Goal: Task Accomplishment & Management: Manage account settings

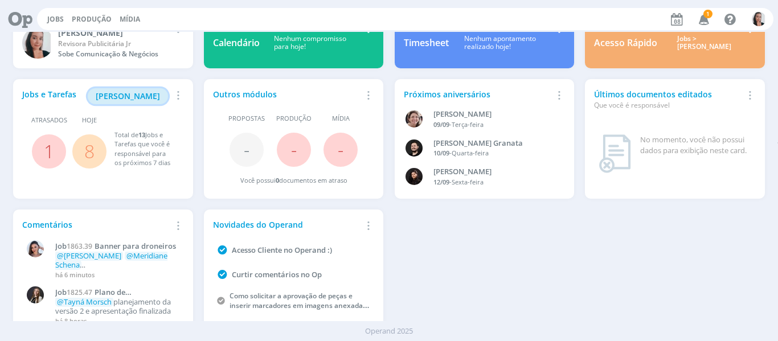
scroll to position [62, 0]
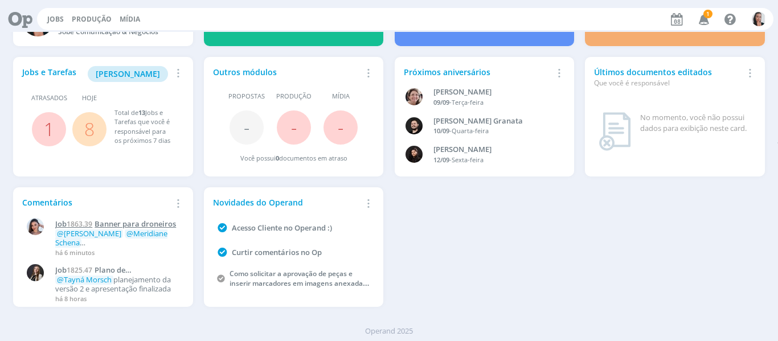
click at [112, 227] on span "Banner para droneiros" at bounding box center [135, 224] width 81 height 10
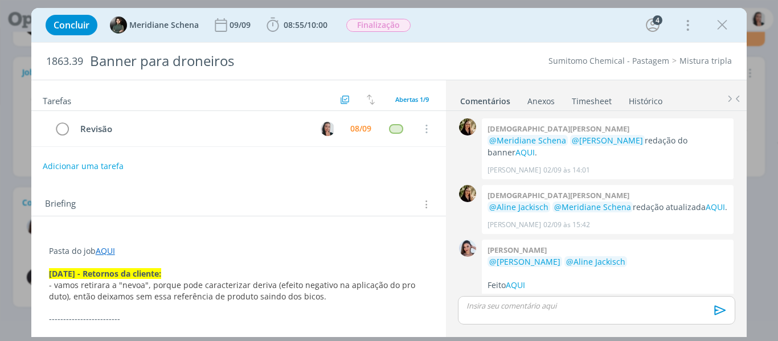
scroll to position [333, 0]
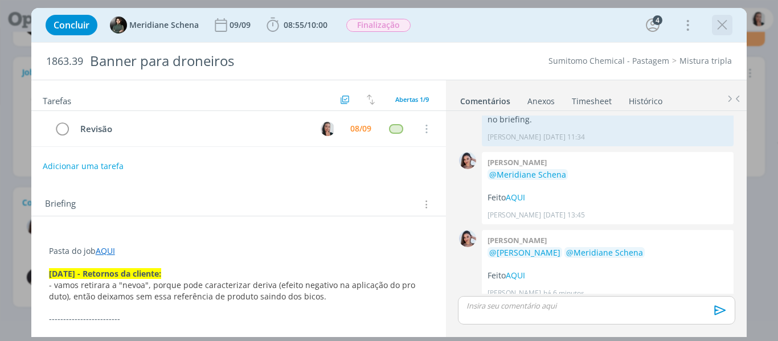
click at [727, 28] on icon "dialog" at bounding box center [722, 25] width 17 height 17
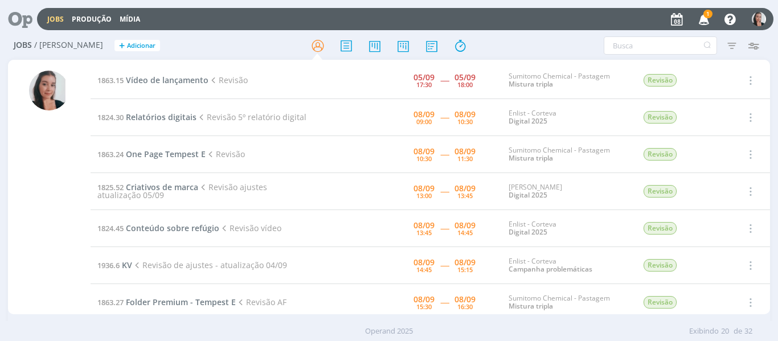
click at [227, 39] on h2 "Jobs / Minha Pauta + Adicionar" at bounding box center [135, 44] width 243 height 24
click at [705, 21] on icon "button" at bounding box center [704, 18] width 20 height 19
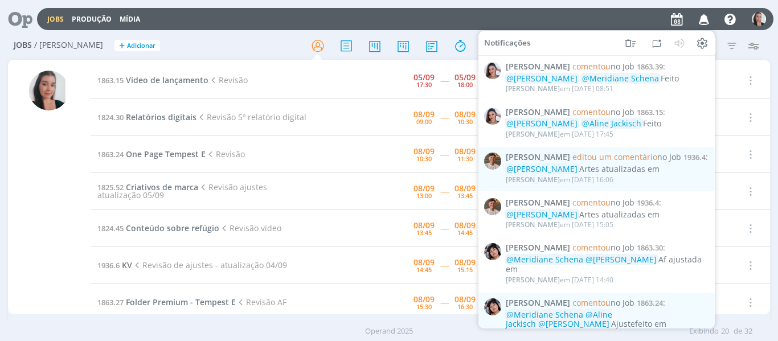
click at [220, 54] on h2 "Jobs / Minha Pauta + Adicionar" at bounding box center [135, 44] width 243 height 24
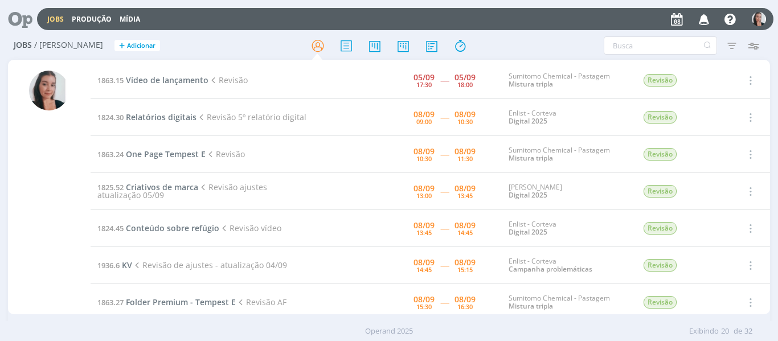
click at [575, 42] on div "Filtros Filtrar Limpar Tipo Jobs e Tarefas Data Personalizado a Situação dos jo…" at bounding box center [643, 45] width 243 height 18
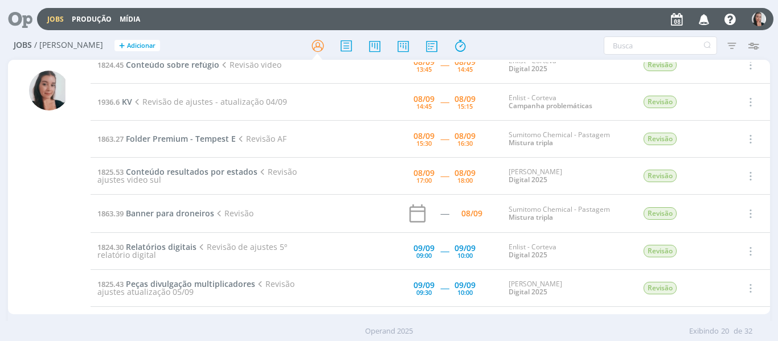
scroll to position [171, 0]
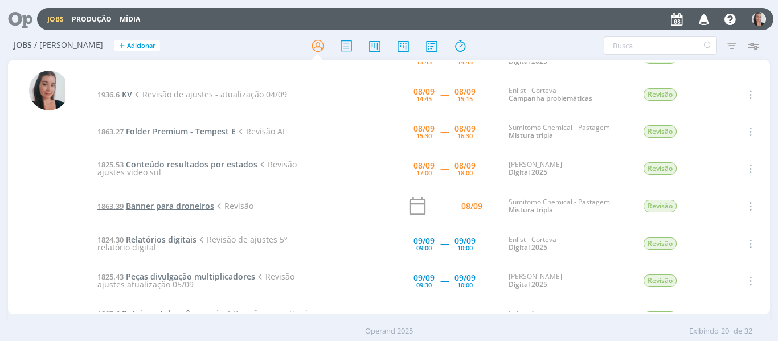
click at [141, 203] on span "Banner para droneiros" at bounding box center [170, 206] width 88 height 11
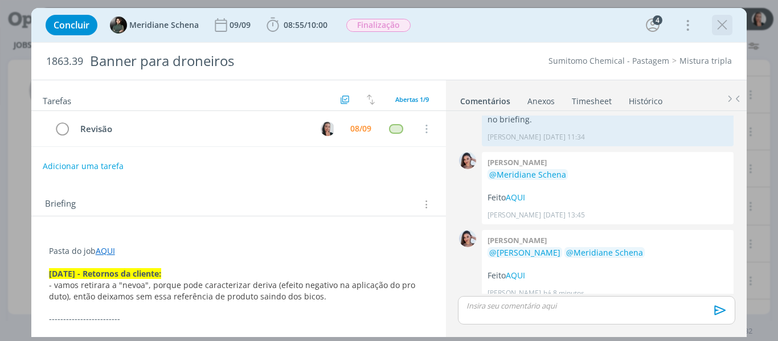
click at [726, 25] on icon "dialog" at bounding box center [722, 25] width 17 height 17
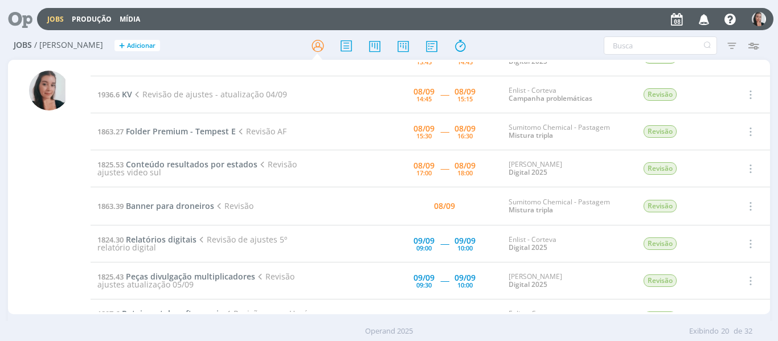
click at [521, 34] on div "Jobs / Minha Pauta + Adicionar Filtros Filtrar Limpar Tipo Jobs e Tarefas Data …" at bounding box center [389, 46] width 763 height 28
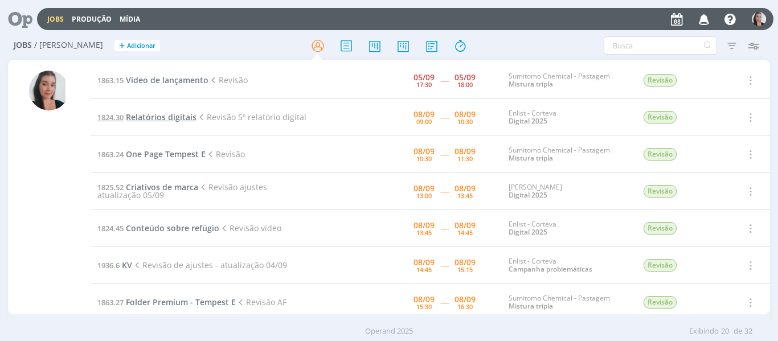
click at [172, 120] on span "Relatórios digitais" at bounding box center [161, 117] width 71 height 11
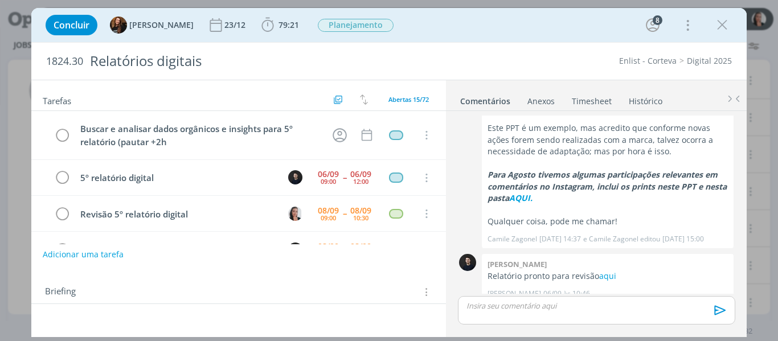
scroll to position [49, 0]
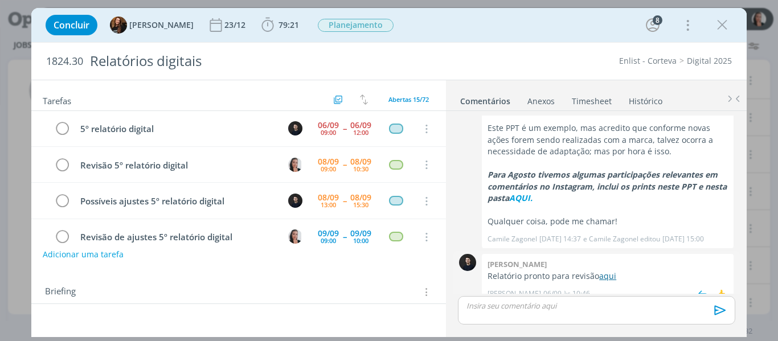
click at [609, 271] on link "aqui" at bounding box center [607, 276] width 17 height 11
click at [261, 28] on icon "dialog" at bounding box center [267, 25] width 17 height 17
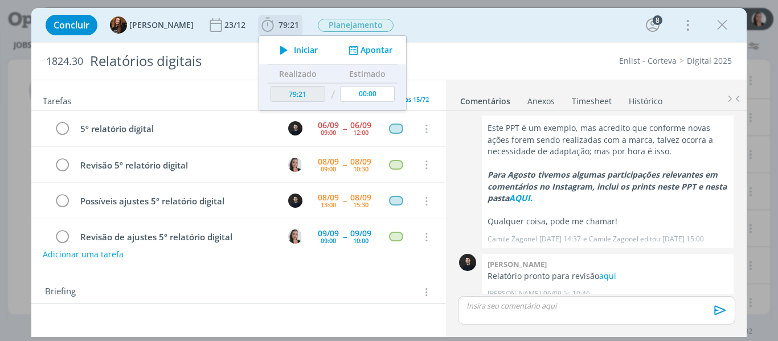
click at [285, 45] on button "Iniciar" at bounding box center [295, 50] width 45 height 16
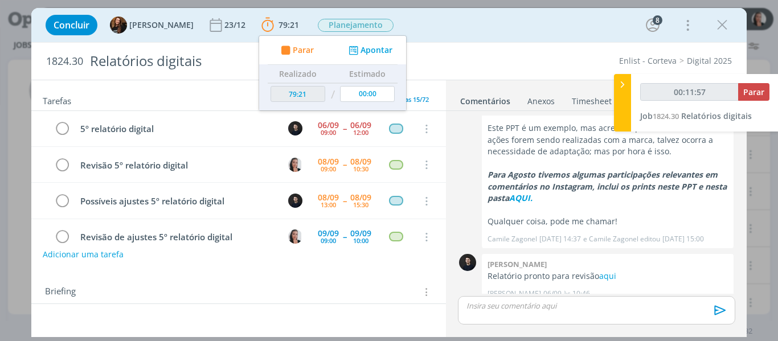
type input "00:11:58"
click at [623, 98] on div at bounding box center [622, 103] width 17 height 58
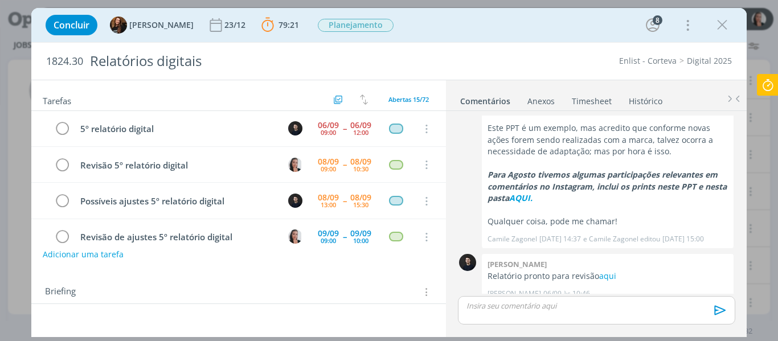
click at [771, 70] on div "Concluir Tayná Morsch 23/12 79:21 Parar Apontar Data * 08/09/2025 Horas * 00:00…" at bounding box center [389, 170] width 778 height 341
click at [769, 82] on icon at bounding box center [768, 85] width 21 height 22
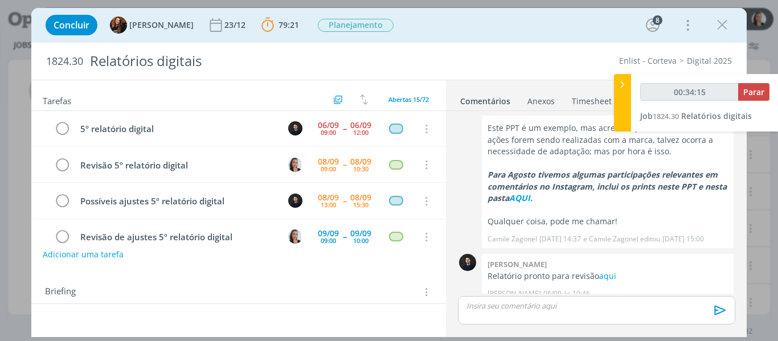
type input "00:34:16"
click at [619, 92] on div at bounding box center [622, 103] width 17 height 58
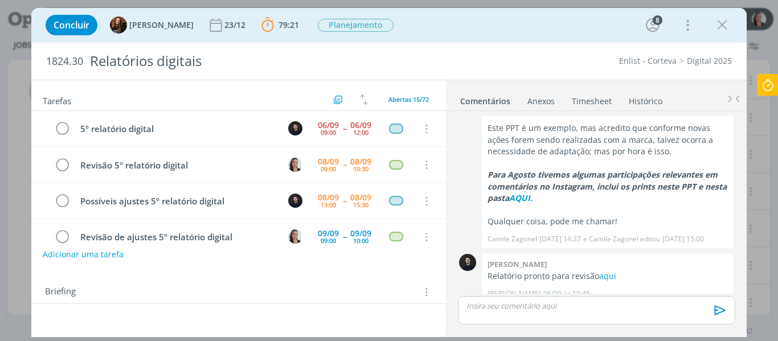
click at [635, 317] on div "dialog" at bounding box center [596, 310] width 277 height 28
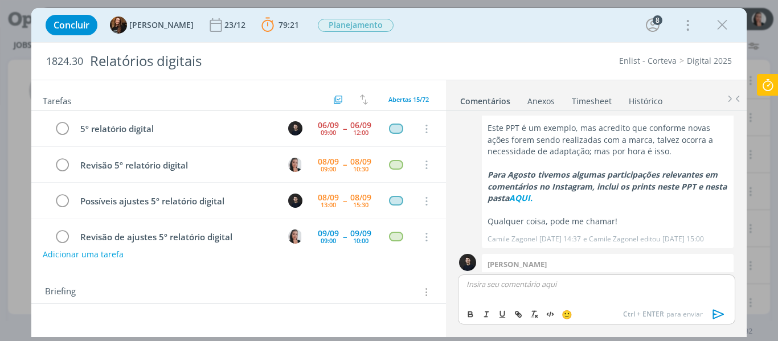
scroll to position [1310, 0]
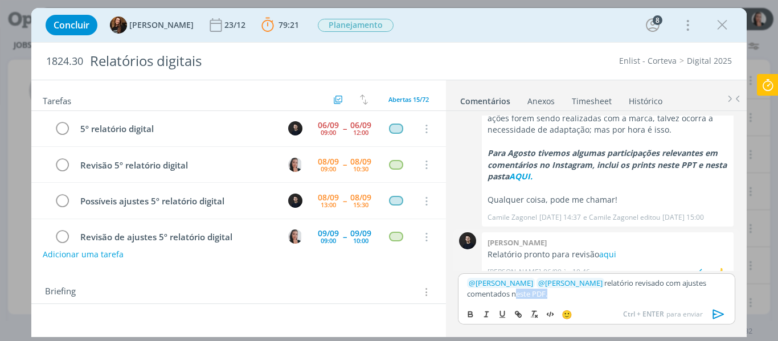
drag, startPoint x: 516, startPoint y: 295, endPoint x: 475, endPoint y: 250, distance: 60.5
click at [481, 292] on p "﻿ @ Tayná Morsch ﻿ ﻿ @ Carlos Nunes ﻿ relatório revisado com ajustes comentados…" at bounding box center [596, 288] width 259 height 21
click at [522, 313] on button "dialog" at bounding box center [519, 315] width 16 height 14
paste input "https://sobeae.sharepoint.com/:b:/s/SOBEAE/EW6VXmthTydCp8XZNAnFWM0BMkI2uMOiVqnG…"
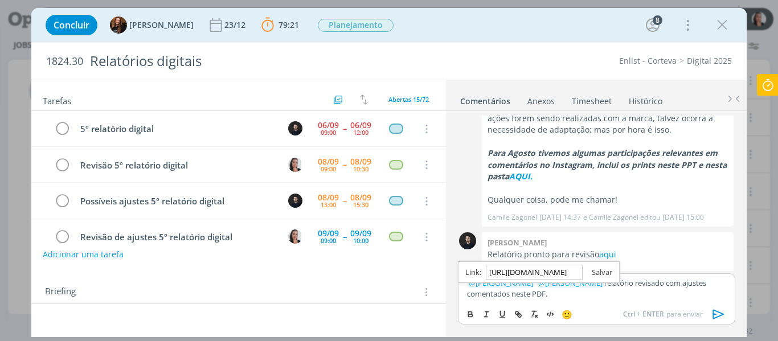
type input "https://sobeae.sharepoint.com/:b:/s/SOBEAE/EW6VXmthTydCp8XZNAnFWM0BMkI2uMOiVqnG…"
click at [604, 273] on link "dialog" at bounding box center [598, 272] width 30 height 10
click at [721, 318] on icon "dialog" at bounding box center [718, 314] width 17 height 17
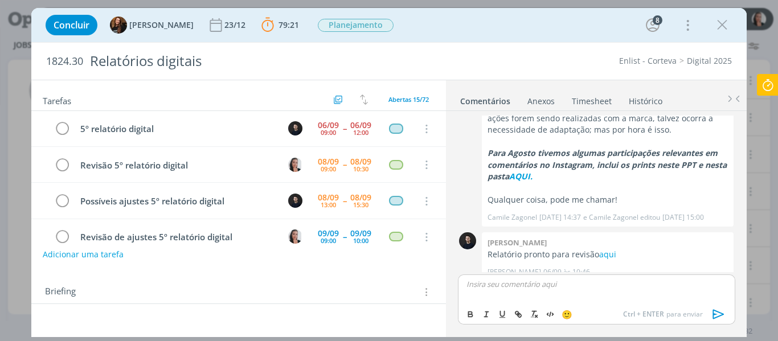
scroll to position [1365, 0]
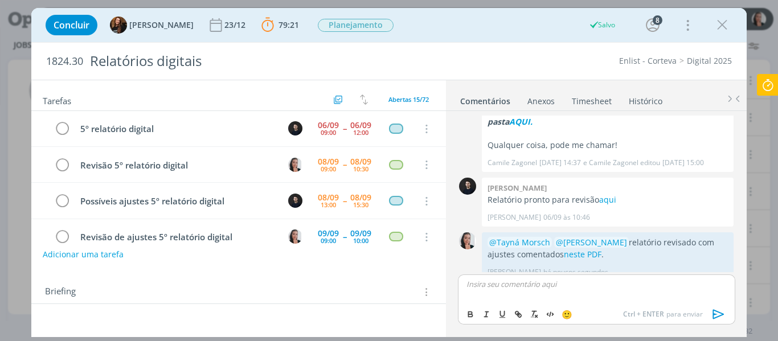
click at [767, 76] on icon at bounding box center [768, 85] width 21 height 22
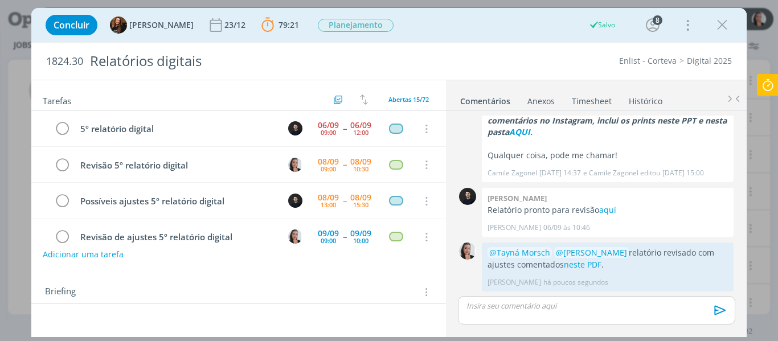
scroll to position [1343, 0]
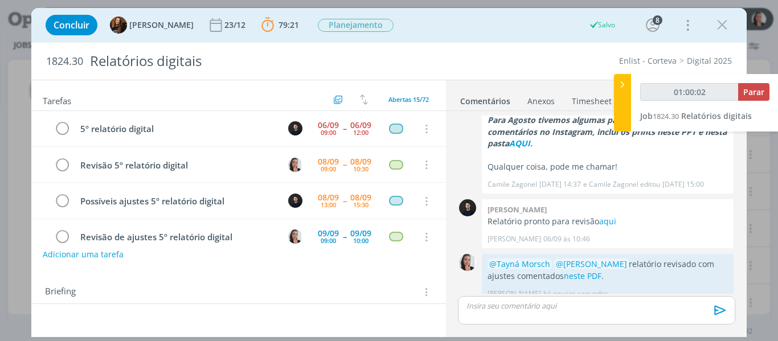
type input "01:00:03"
click at [753, 95] on span "Parar" at bounding box center [753, 92] width 21 height 11
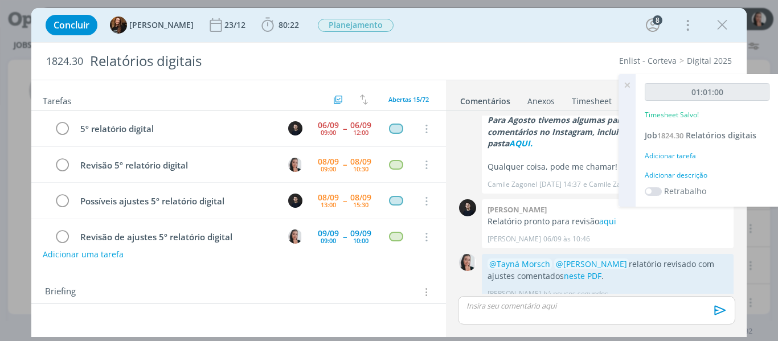
click at [689, 179] on div "Adicionar descrição" at bounding box center [707, 175] width 125 height 10
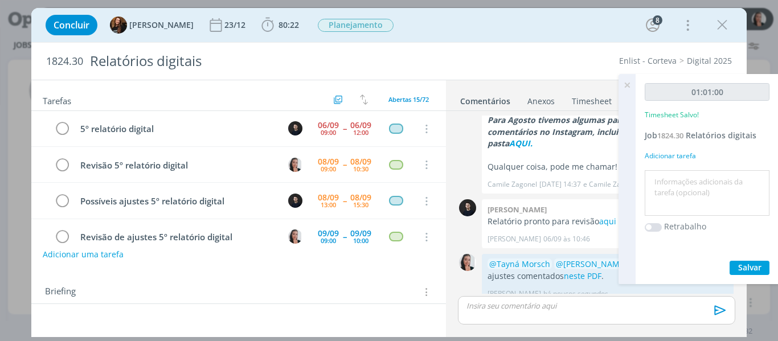
click at [689, 180] on textarea at bounding box center [707, 193] width 119 height 40
type textarea "revisão relatório"
click at [743, 263] on span "Salvar" at bounding box center [749, 267] width 23 height 11
click at [65, 166] on icon "dialog" at bounding box center [63, 165] width 16 height 17
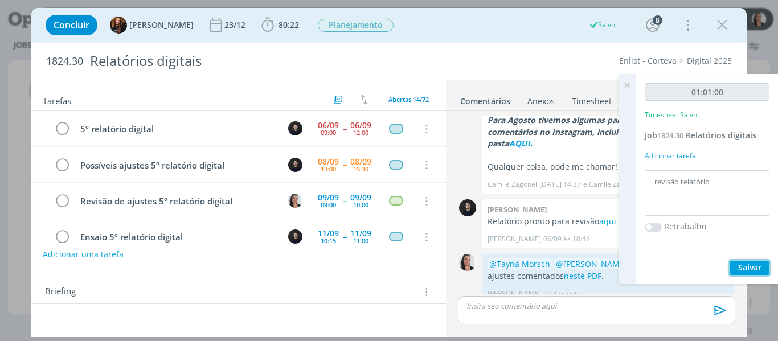
click at [754, 261] on button "Salvar" at bounding box center [750, 268] width 40 height 14
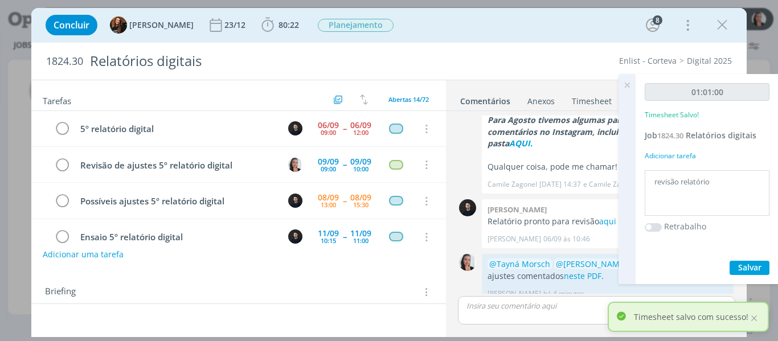
click at [631, 84] on icon at bounding box center [627, 85] width 21 height 22
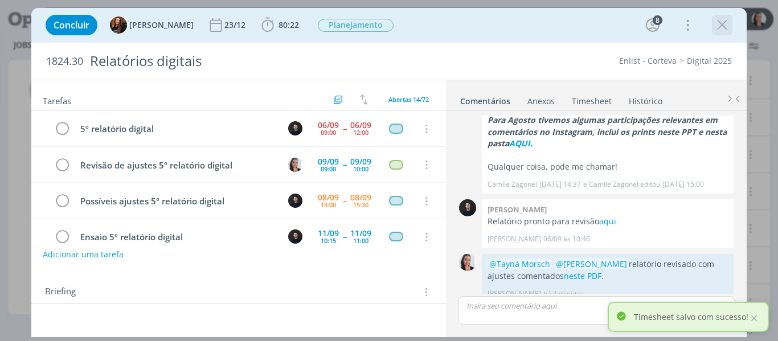
click at [729, 31] on icon "dialog" at bounding box center [722, 25] width 17 height 17
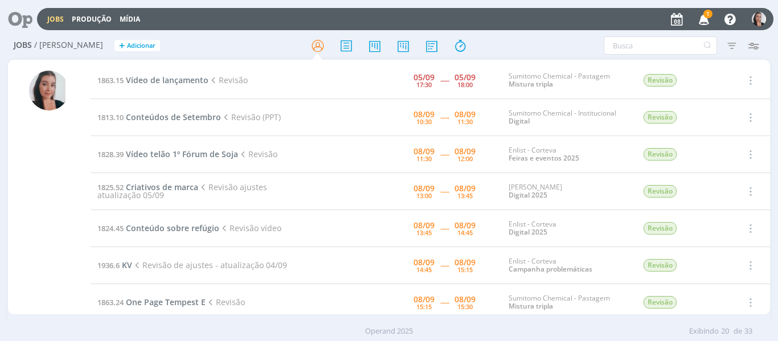
click at [698, 17] on icon "button" at bounding box center [704, 18] width 20 height 19
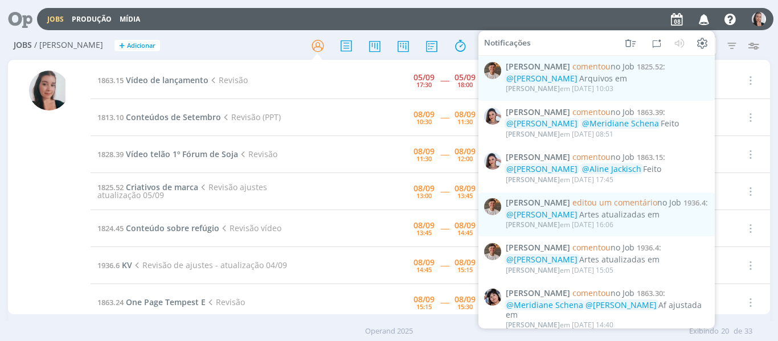
click at [704, 20] on icon "button" at bounding box center [704, 18] width 20 height 19
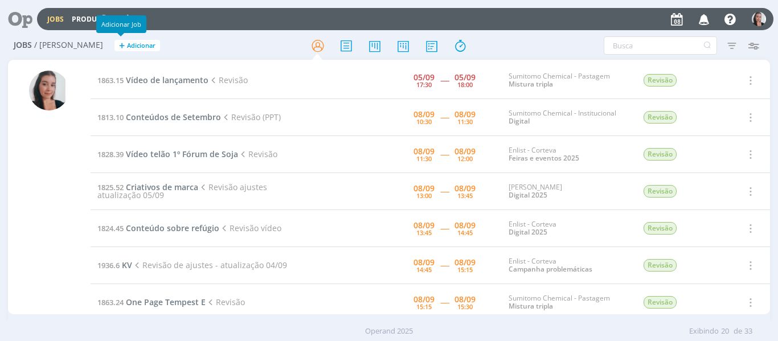
click at [170, 43] on h2 "Jobs / Minha Pauta + Adicionar" at bounding box center [135, 44] width 243 height 24
click at [175, 116] on span "Conteúdos de Setembro" at bounding box center [173, 117] width 95 height 11
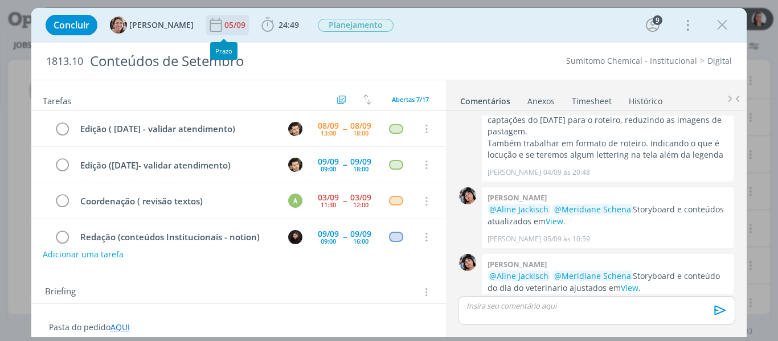
scroll to position [141, 0]
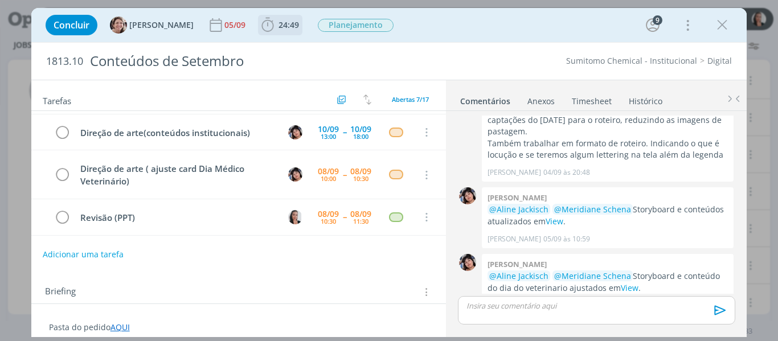
click at [259, 28] on icon "dialog" at bounding box center [267, 25] width 17 height 17
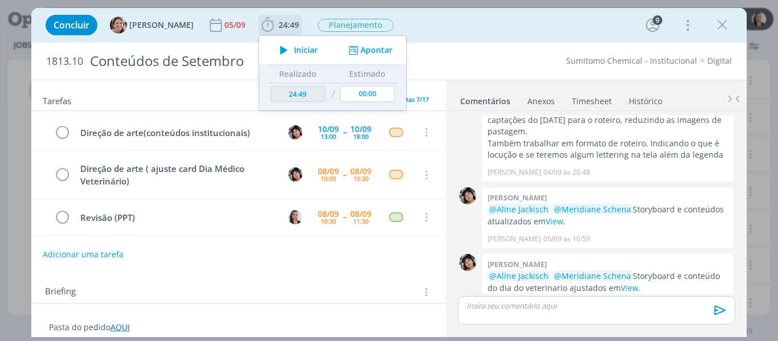
click at [294, 47] on span "Iniciar" at bounding box center [306, 50] width 24 height 8
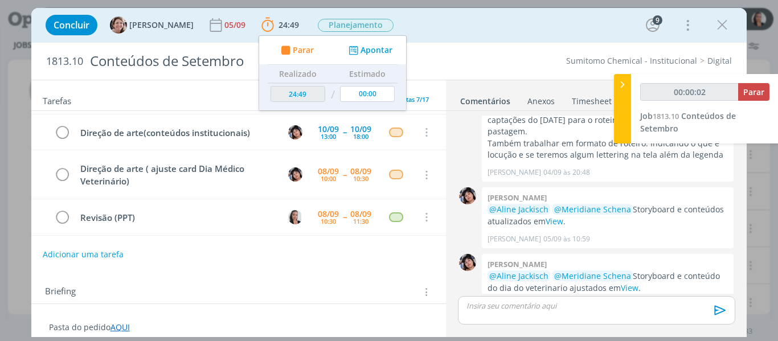
type input "00:00:03"
click at [623, 97] on div at bounding box center [622, 108] width 17 height 69
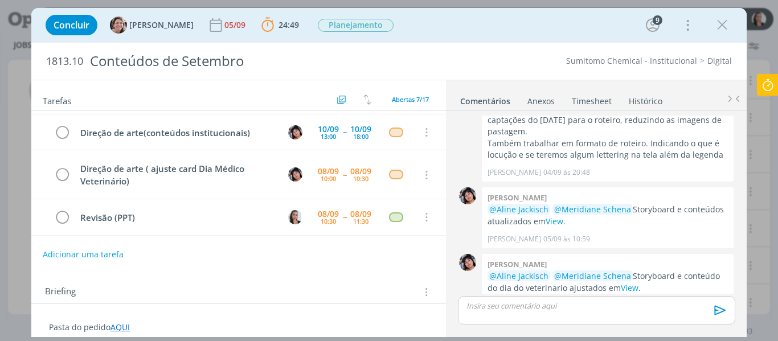
click at [551, 20] on div "Concluir Aline Jackisch 05/09 24:49 Parar Apontar Data * 08/09/2025 Horas * 00:…" at bounding box center [389, 24] width 699 height 27
click at [768, 89] on icon at bounding box center [768, 85] width 21 height 22
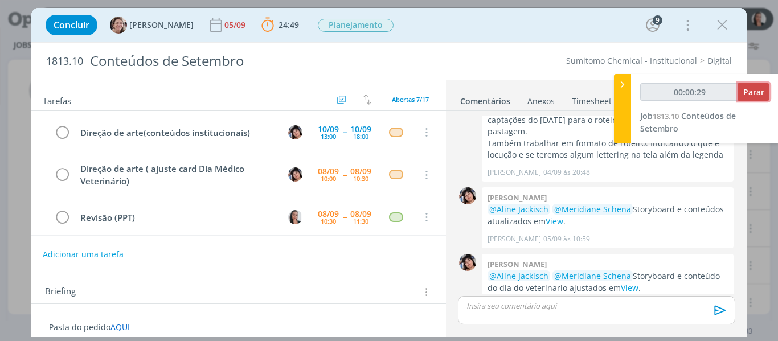
click at [763, 95] on span "Parar" at bounding box center [753, 92] width 21 height 11
type input "00:01:00"
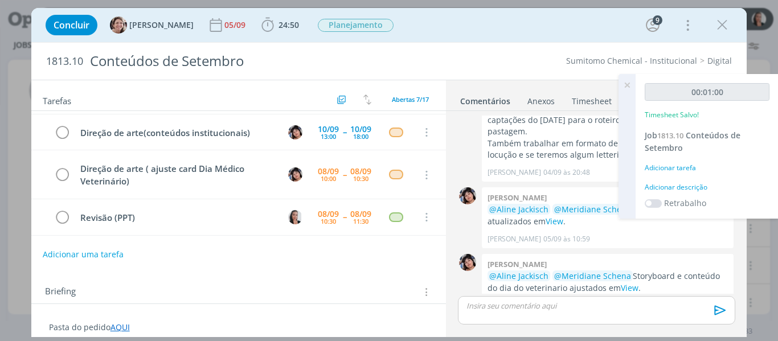
click at [624, 84] on icon at bounding box center [627, 85] width 21 height 22
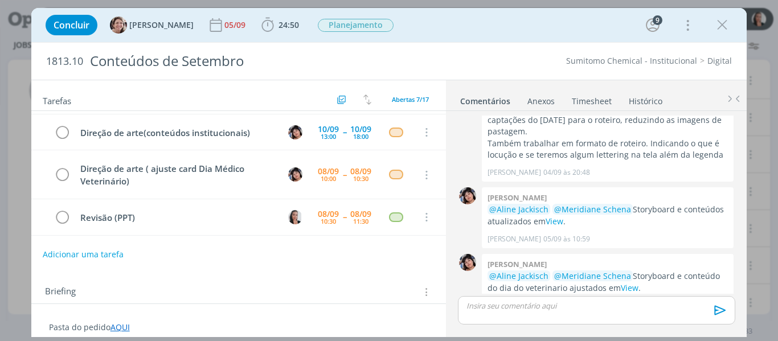
click at [586, 19] on div "Concluir Aline Jackisch 05/09 24:50 Iniciar Apontar Data * 08/09/2025 Horas * 0…" at bounding box center [389, 24] width 699 height 27
click at [720, 25] on icon "dialog" at bounding box center [722, 25] width 17 height 17
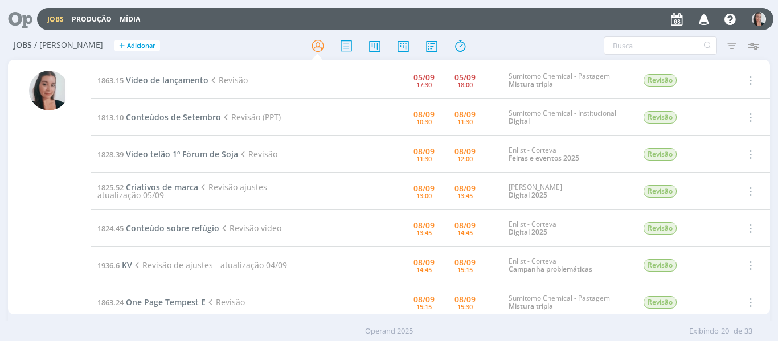
click at [175, 152] on span "Vídeo telão 1º Fórum de Soja" at bounding box center [182, 154] width 112 height 11
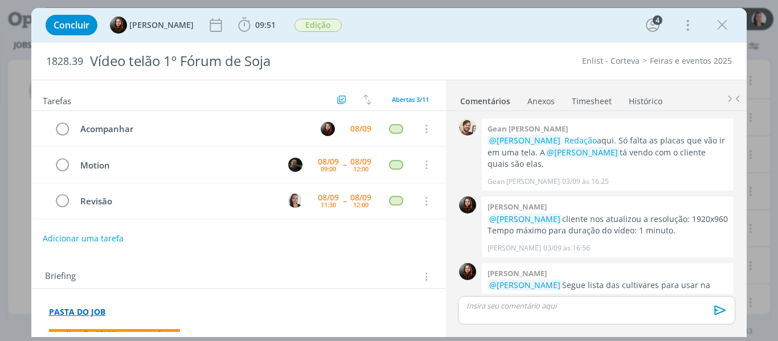
scroll to position [841, 0]
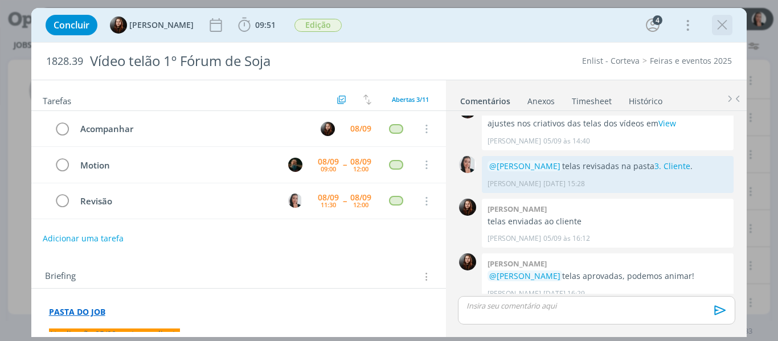
click at [726, 26] on icon "dialog" at bounding box center [722, 25] width 17 height 17
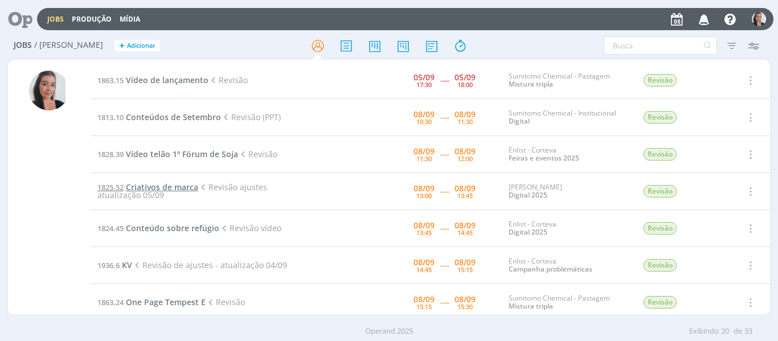
click at [146, 184] on span "Criativos de marca" at bounding box center [162, 187] width 72 height 11
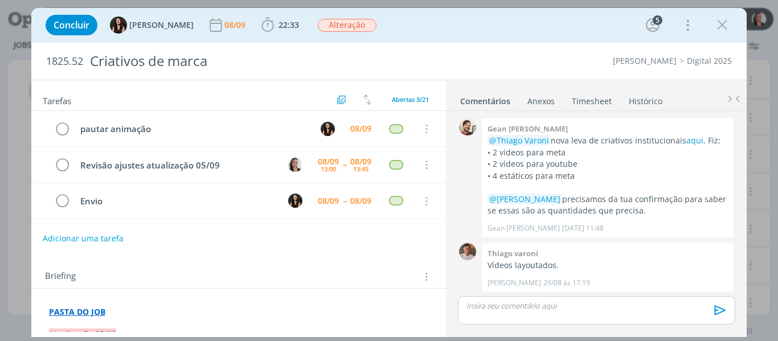
scroll to position [575, 0]
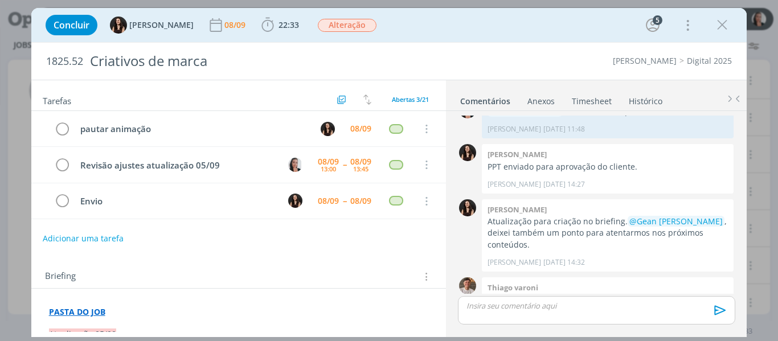
click at [576, 24] on div "Concluir Isabelle Silva 08/09 22:33 Iniciar Apontar Data * 08/09/2025 Horas * 0…" at bounding box center [389, 24] width 699 height 27
click at [504, 34] on div "Concluir Isabelle Silva 08/09 22:33 Iniciar Apontar Data * 08/09/2025 Horas * 0…" at bounding box center [389, 24] width 699 height 27
click at [485, 28] on div "Concluir Isabelle Silva 08/09 22:33 Iniciar Apontar Data * 08/09/2025 Horas * 0…" at bounding box center [389, 24] width 699 height 27
click at [485, 29] on div "Concluir Isabelle Silva 08/09 22:33 Iniciar Apontar Data * 08/09/2025 Horas * 0…" at bounding box center [389, 24] width 699 height 27
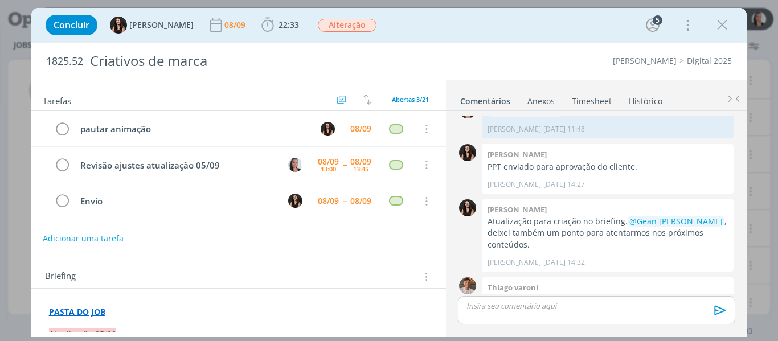
click at [537, 36] on div "Concluir Isabelle Silva 08/09 22:33 Iniciar Apontar Data * 08/09/2025 Horas * 0…" at bounding box center [389, 24] width 699 height 27
click at [530, 35] on div "Concluir Isabelle Silva 08/09 22:33 Iniciar Apontar Data * 08/09/2025 Horas * 0…" at bounding box center [389, 24] width 699 height 27
click at [447, 21] on div "Concluir Isabelle Silva 08/09 22:33 Iniciar Apontar Data * 08/09/2025 Horas * 0…" at bounding box center [389, 24] width 699 height 27
click at [447, 22] on div "Concluir Isabelle Silva 08/09 22:33 Iniciar Apontar Data * 08/09/2025 Horas * 0…" at bounding box center [389, 24] width 699 height 27
click at [414, 22] on div "Concluir Isabelle Silva 08/09 22:33 Iniciar Apontar Data * 08/09/2025 Horas * 0…" at bounding box center [389, 24] width 699 height 27
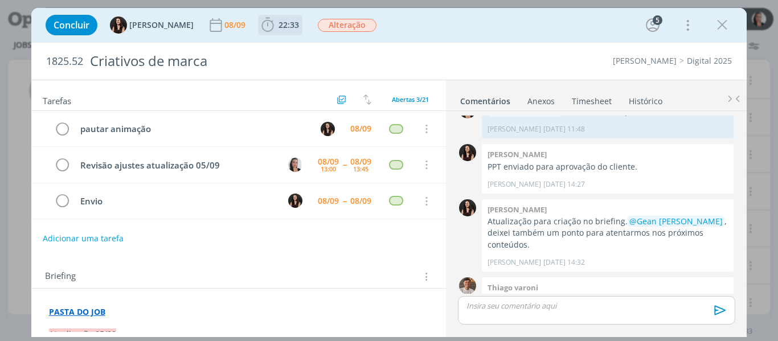
click at [259, 25] on icon "dialog" at bounding box center [267, 25] width 17 height 17
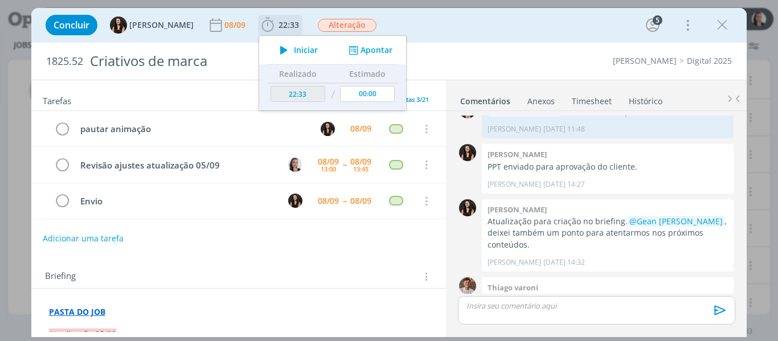
click at [294, 46] on span "Iniciar" at bounding box center [306, 50] width 24 height 8
click at [442, 26] on div "Concluir Isabelle Silva 08/09 22:33 Iniciar Apontar Data * 08/09/2025 Horas * 0…" at bounding box center [389, 24] width 699 height 27
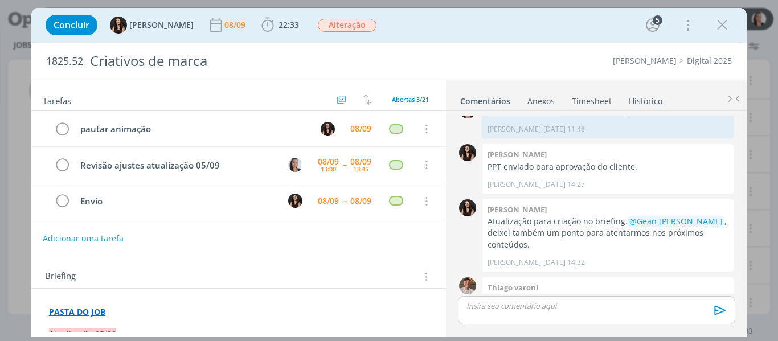
click at [628, 294] on link "View" at bounding box center [619, 299] width 18 height 11
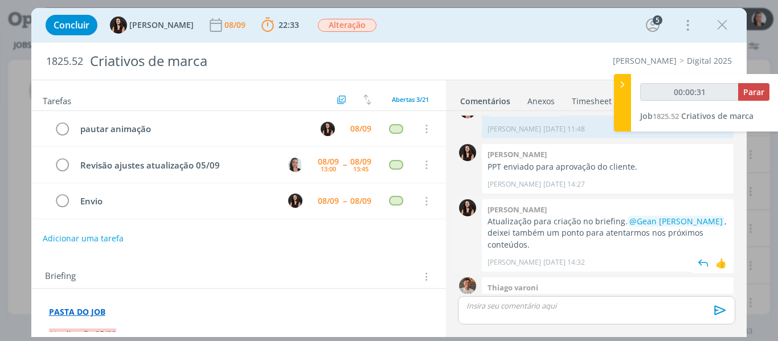
type input "00:00:32"
click at [617, 92] on div at bounding box center [622, 103] width 17 height 58
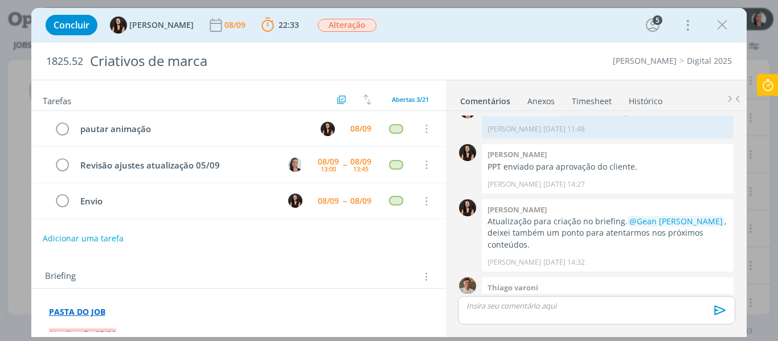
click at [448, 15] on div "Concluir Isabelle Silva 08/09 22:33 Parar Apontar Data * 08/09/2025 Horas * 00:…" at bounding box center [389, 24] width 699 height 27
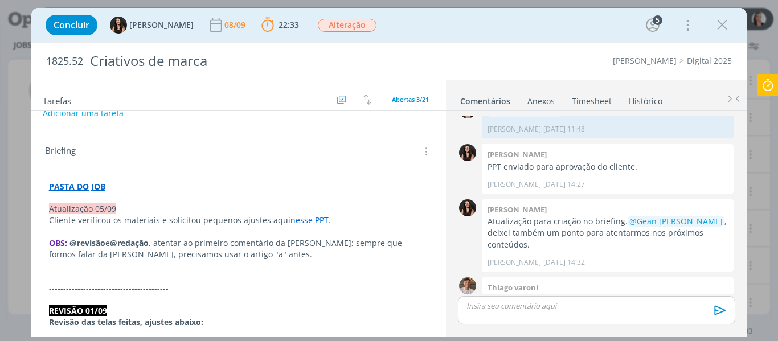
scroll to position [171, 0]
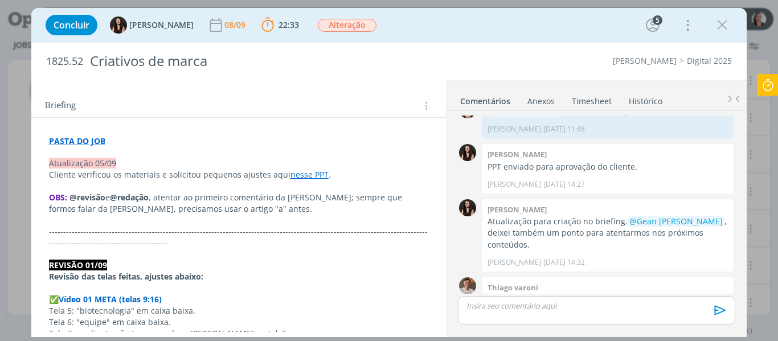
click at [310, 177] on link "nesse PPT" at bounding box center [310, 174] width 38 height 11
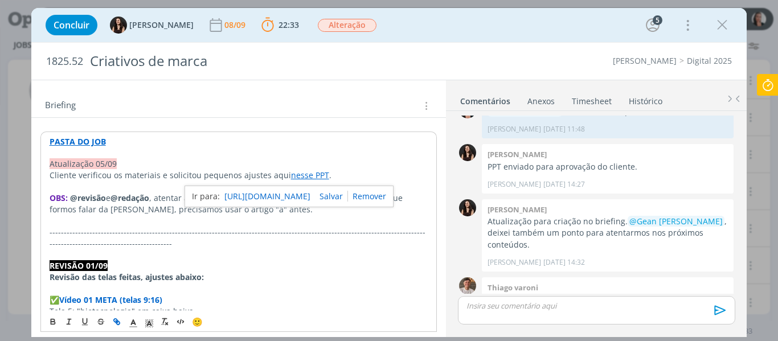
click at [305, 202] on link "https://sobeae.sharepoint.com/:p:/s/SOBEAE/ESBC8_qK4A1FpYCenpQFvfsB4VOCctp5Q6pO…" at bounding box center [267, 196] width 86 height 15
click at [542, 21] on div "Concluir Isabelle Silva 08/09 22:33 Parar Apontar Data * 08/09/2025 Horas * 00:…" at bounding box center [389, 24] width 699 height 27
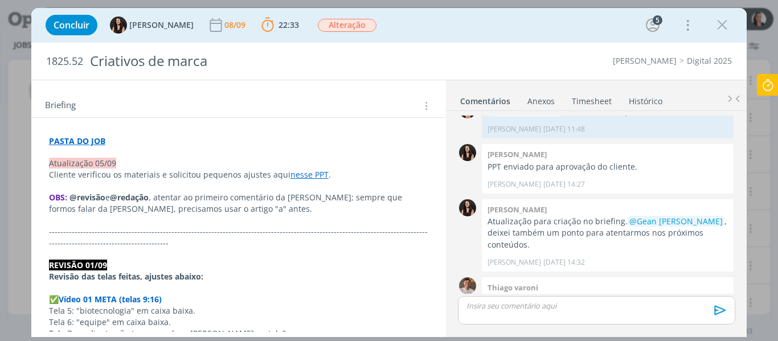
click at [393, 23] on div "Concluir Isabelle Silva 08/09 22:33 Parar Apontar Data * 08/09/2025 Horas * 00:…" at bounding box center [389, 24] width 699 height 27
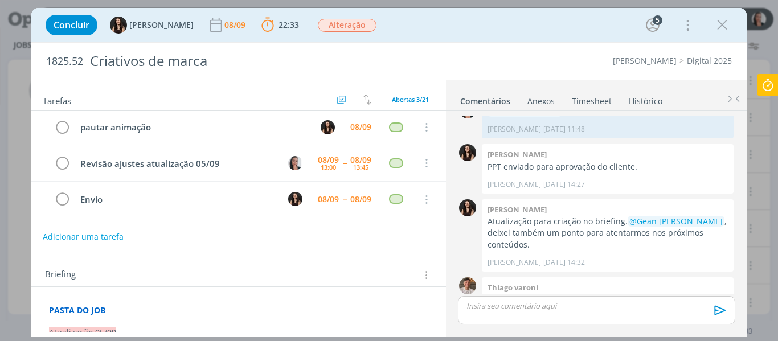
scroll to position [0, 0]
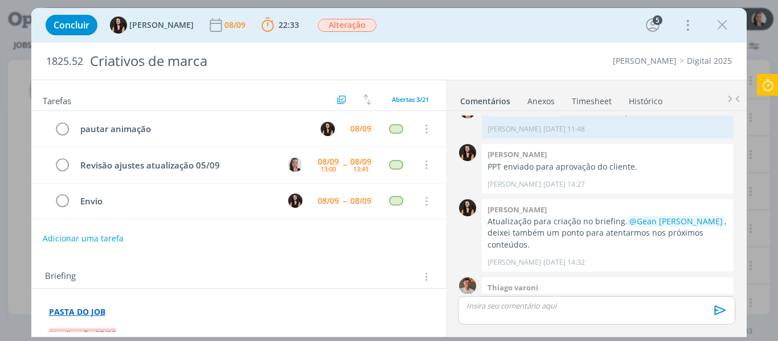
click at [536, 305] on p "dialog" at bounding box center [596, 306] width 259 height 10
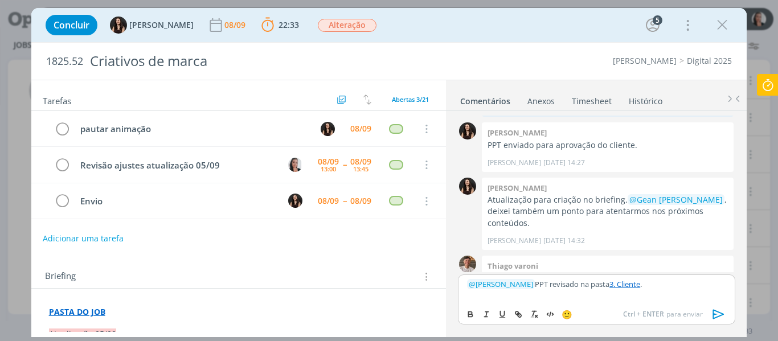
click at [726, 311] on icon "dialog" at bounding box center [718, 314] width 17 height 17
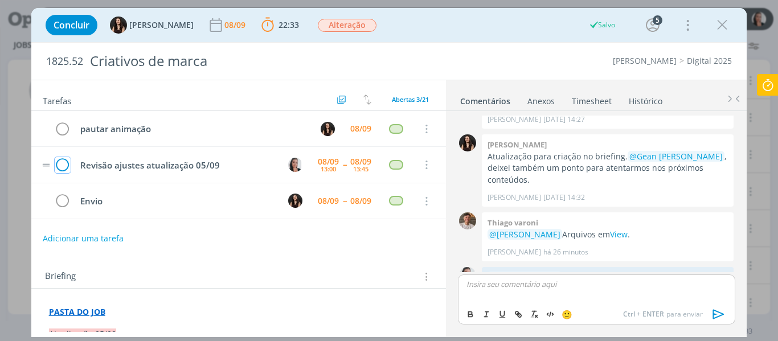
click at [69, 170] on icon "dialog" at bounding box center [63, 165] width 16 height 17
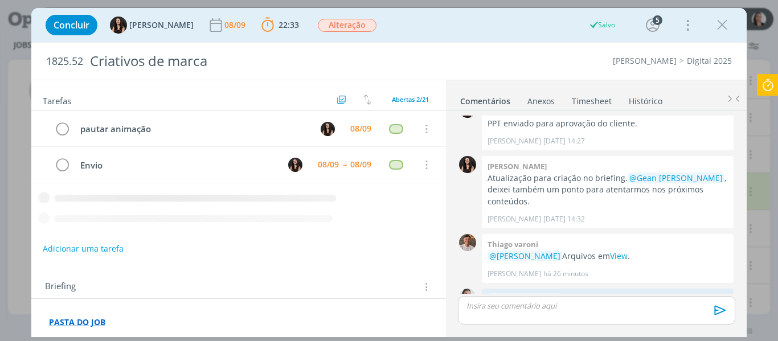
click at [768, 80] on icon at bounding box center [768, 85] width 21 height 22
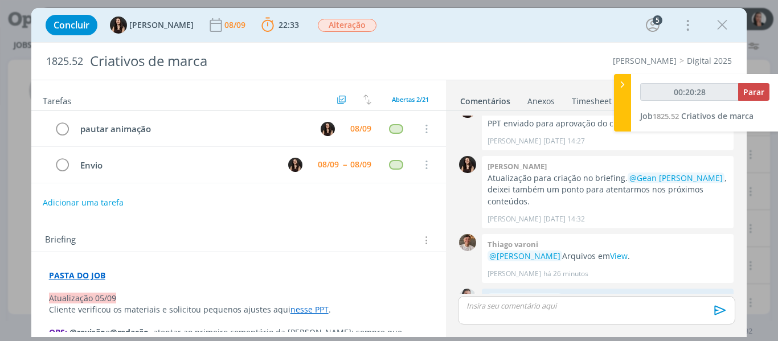
type input "00:20:29"
click at [750, 97] on span "Parar" at bounding box center [753, 92] width 21 height 11
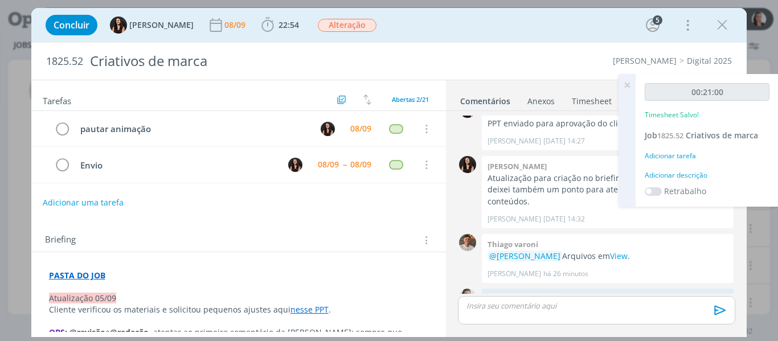
click at [693, 176] on div "Adicionar descrição" at bounding box center [707, 175] width 125 height 10
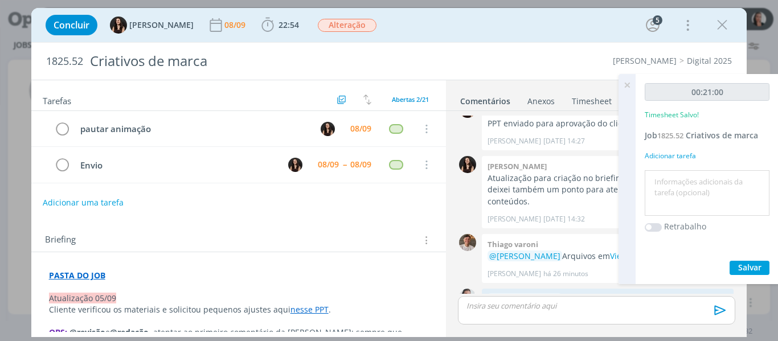
click at [693, 176] on textarea at bounding box center [707, 193] width 119 height 40
type textarea "revisão ajustes 05/09"
click at [751, 267] on span "Salvar" at bounding box center [749, 267] width 23 height 11
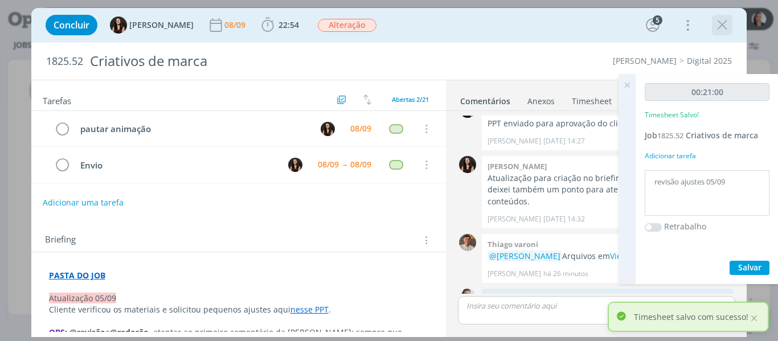
click at [723, 19] on icon "dialog" at bounding box center [722, 25] width 17 height 17
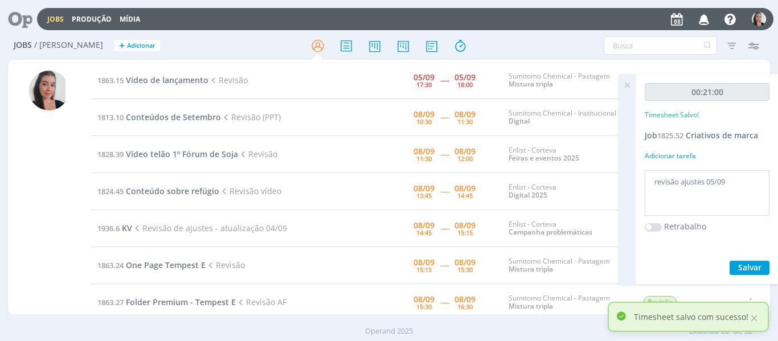
drag, startPoint x: 625, startPoint y: 83, endPoint x: 517, endPoint y: 56, distance: 110.9
click at [625, 83] on icon at bounding box center [627, 85] width 21 height 22
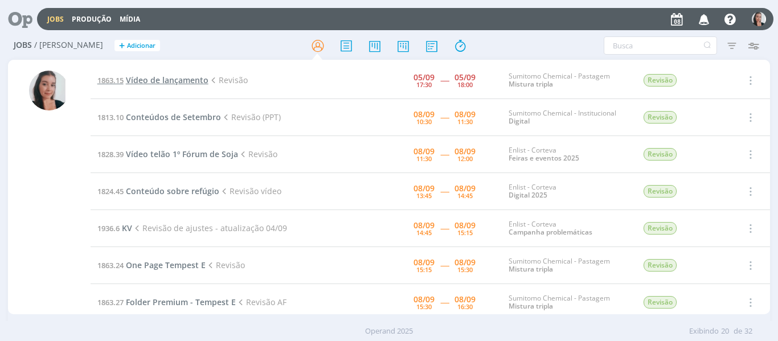
click at [187, 83] on span "Vídeo de lançamento" at bounding box center [167, 80] width 83 height 11
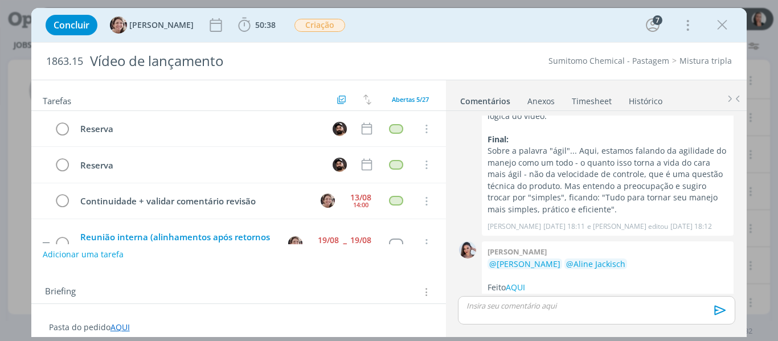
scroll to position [69, 0]
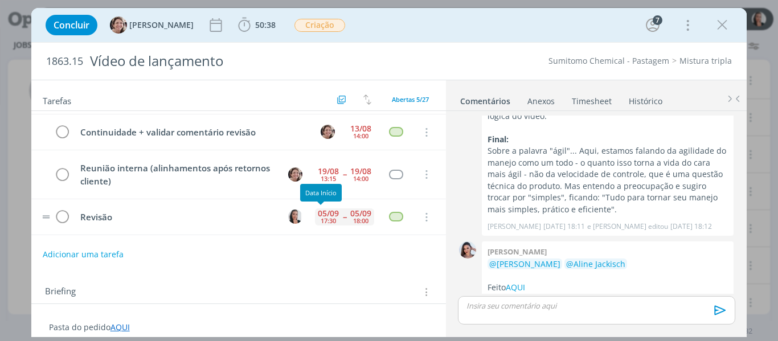
click at [324, 220] on div "17:30" at bounding box center [328, 221] width 15 height 6
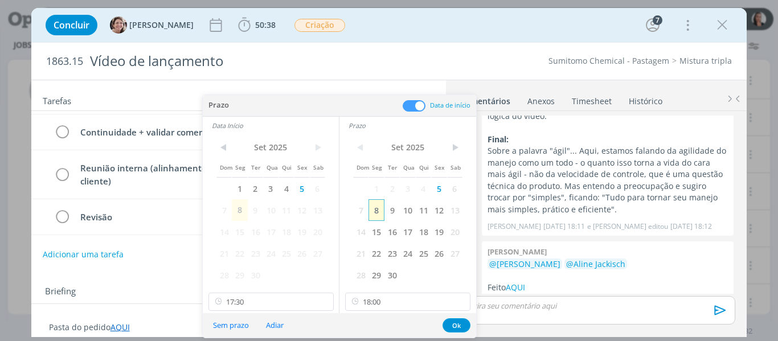
click at [374, 215] on span "8" at bounding box center [376, 210] width 15 height 22
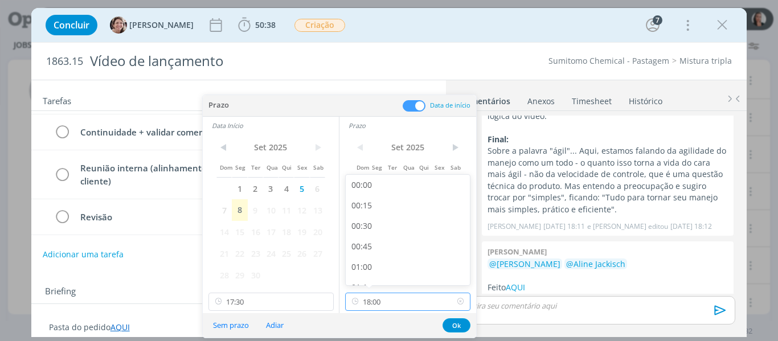
click at [382, 297] on input "18:00" at bounding box center [407, 302] width 125 height 18
click at [382, 260] on div "13:45" at bounding box center [410, 265] width 128 height 21
type input "13:45"
click at [415, 302] on input "13:45" at bounding box center [407, 302] width 125 height 18
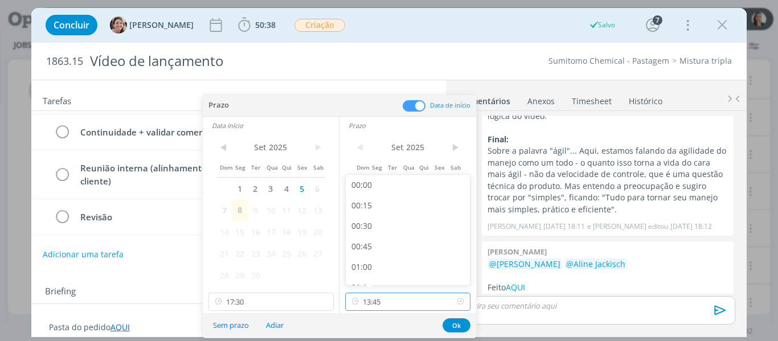
scroll to position [1041, 0]
click at [463, 304] on icon at bounding box center [460, 302] width 14 height 18
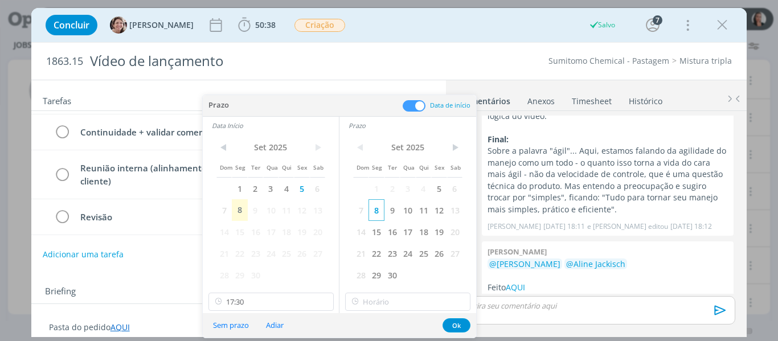
click at [375, 211] on span "8" at bounding box center [376, 210] width 15 height 22
click at [385, 293] on input "11:00" at bounding box center [407, 302] width 125 height 18
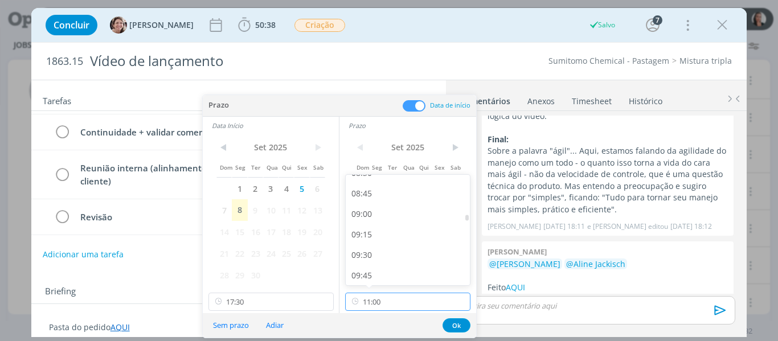
scroll to position [1044, 0]
click at [379, 268] on div "13:45" at bounding box center [410, 269] width 128 height 21
type input "13:45"
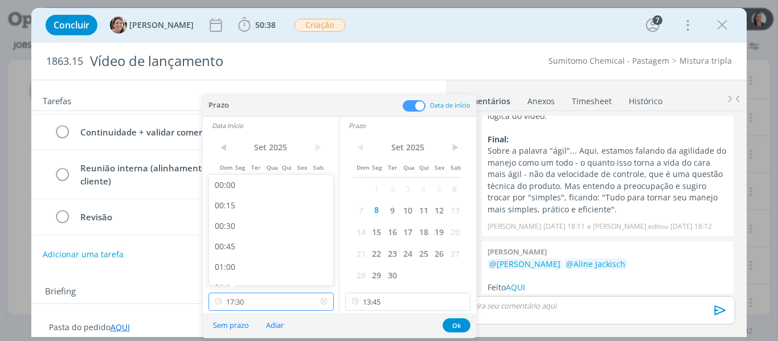
click at [254, 297] on input "17:30" at bounding box center [270, 302] width 125 height 18
click at [234, 242] on div "13:00" at bounding box center [273, 244] width 128 height 21
type input "13:00"
click at [242, 206] on span "8" at bounding box center [239, 210] width 15 height 22
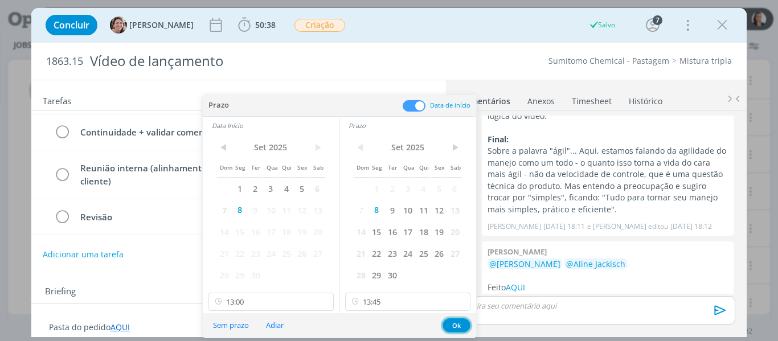
click at [463, 328] on button "Ok" at bounding box center [457, 325] width 28 height 14
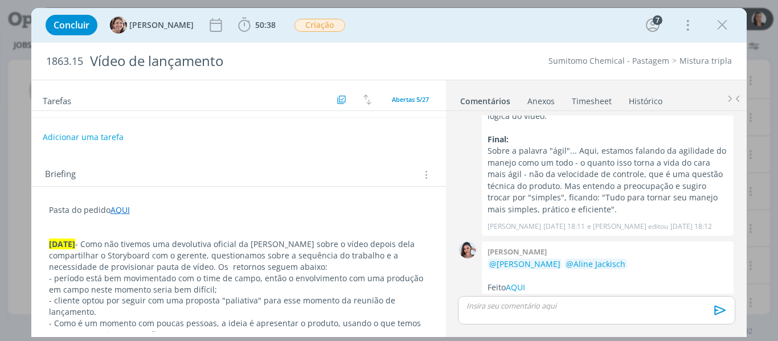
scroll to position [171, 0]
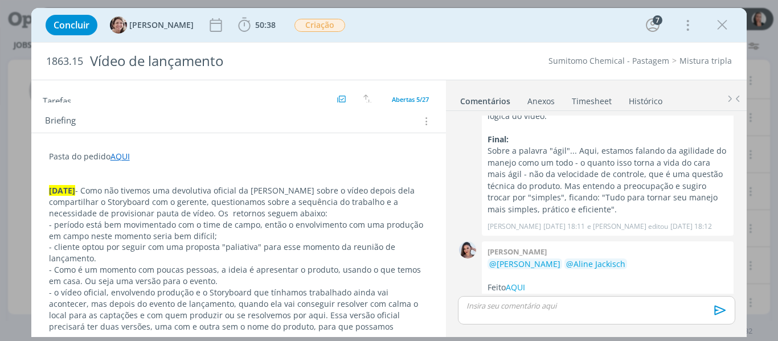
click at [728, 27] on icon "dialog" at bounding box center [722, 25] width 17 height 17
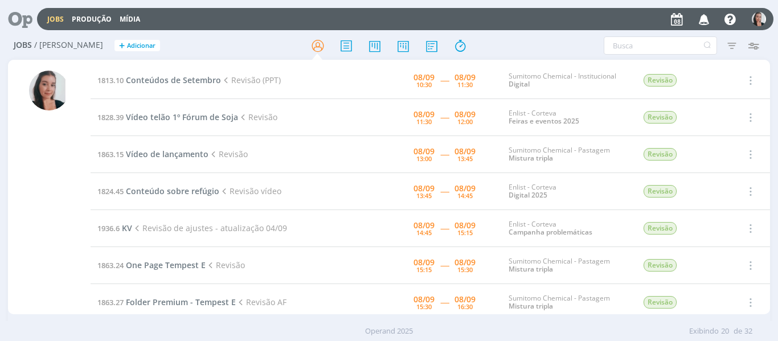
click at [531, 48] on div "Filtros Filtrar Limpar Tipo Jobs e Tarefas Data Personalizado a Situação dos jo…" at bounding box center [643, 45] width 243 height 18
click at [164, 80] on span "Conteúdos de Setembro" at bounding box center [173, 80] width 95 height 11
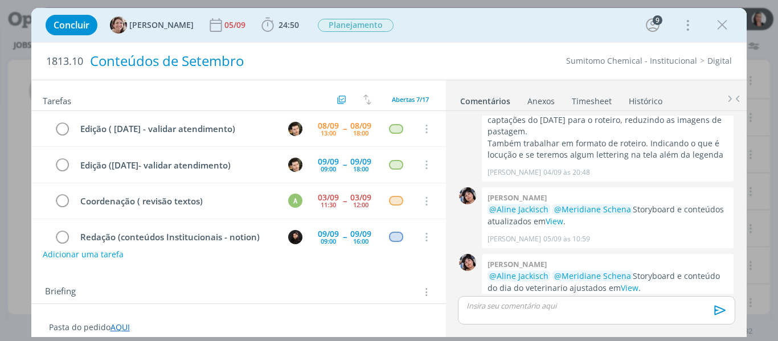
scroll to position [141, 0]
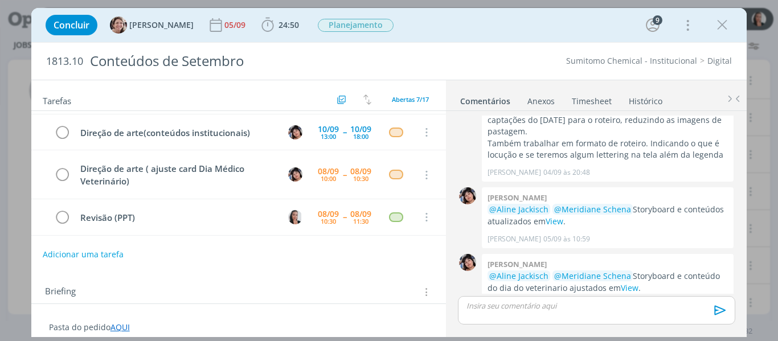
drag, startPoint x: 729, startPoint y: 25, endPoint x: 694, endPoint y: 13, distance: 37.3
click at [730, 24] on icon "dialog" at bounding box center [722, 25] width 17 height 17
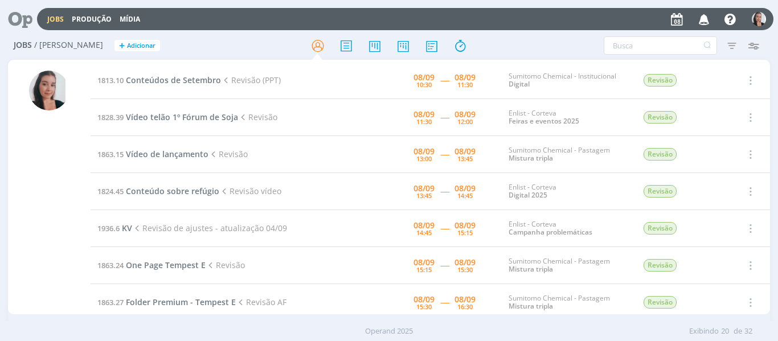
click at [557, 46] on div "Filtros Filtrar Limpar Tipo Jobs e Tarefas Data Personalizado a Situação dos jo…" at bounding box center [643, 45] width 243 height 18
click at [128, 77] on span "Conteúdos de Setembro" at bounding box center [173, 80] width 95 height 11
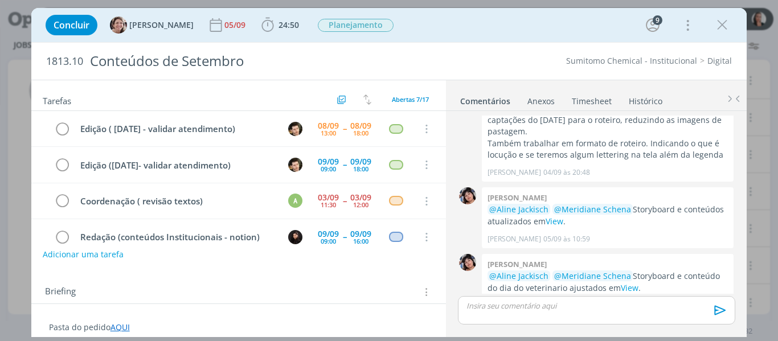
scroll to position [141, 0]
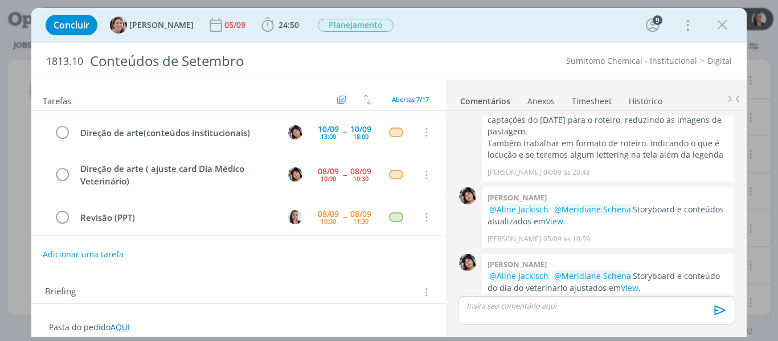
click at [713, 22] on div "Concluir Aline Jackisch 05/09 24:50 Iniciar Apontar Data * 08/09/2025 Horas * 0…" at bounding box center [389, 24] width 699 height 27
click at [714, 28] on icon "dialog" at bounding box center [722, 25] width 17 height 17
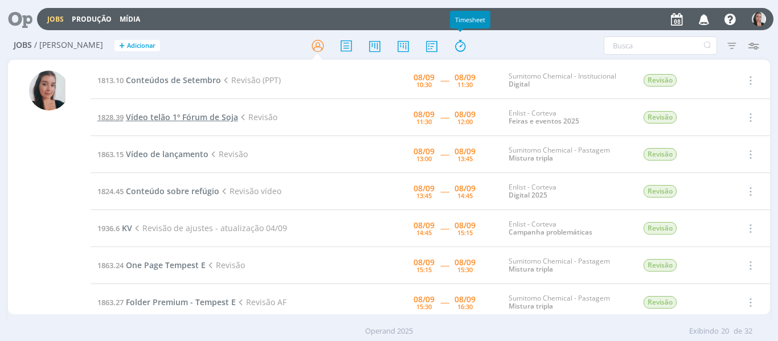
click at [186, 114] on span "Vídeo telão 1º Fórum de Soja" at bounding box center [182, 117] width 112 height 11
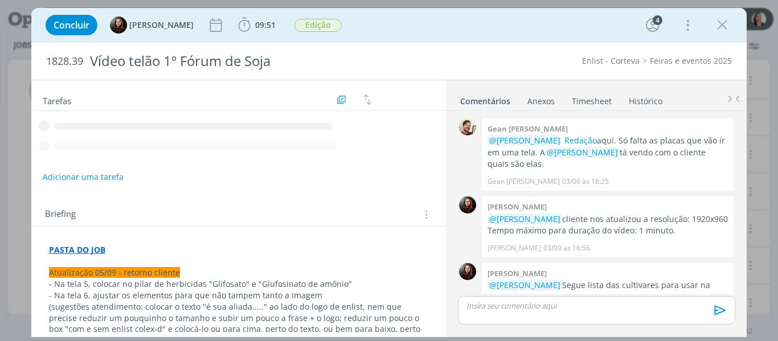
scroll to position [841, 0]
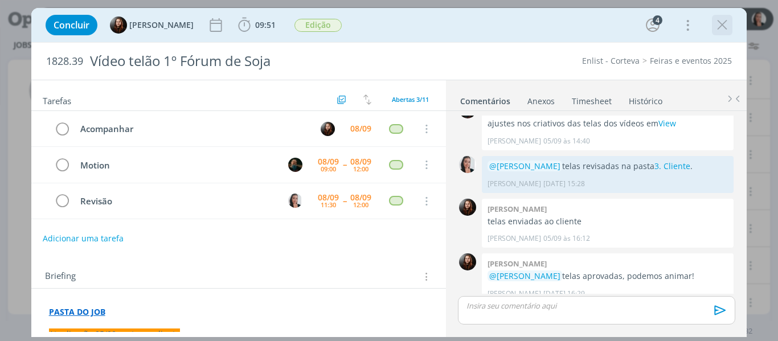
click at [730, 26] on icon "dialog" at bounding box center [722, 25] width 17 height 17
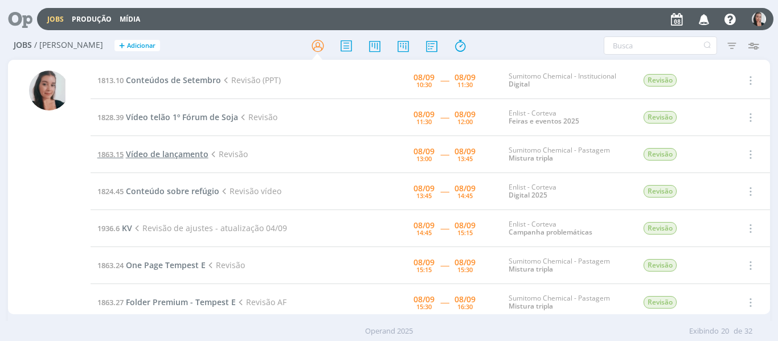
click at [142, 158] on span "Vídeo de lançamento" at bounding box center [167, 154] width 83 height 11
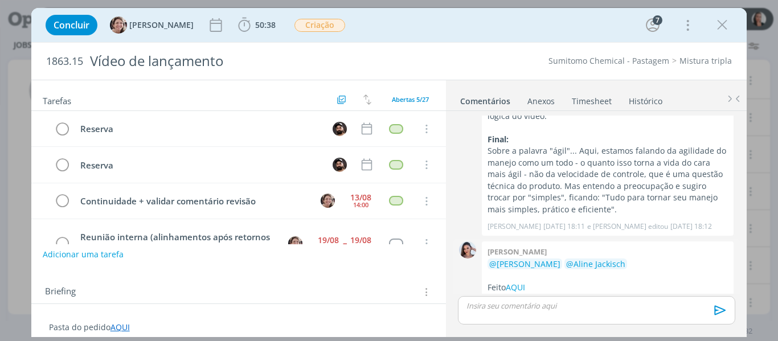
scroll to position [69, 0]
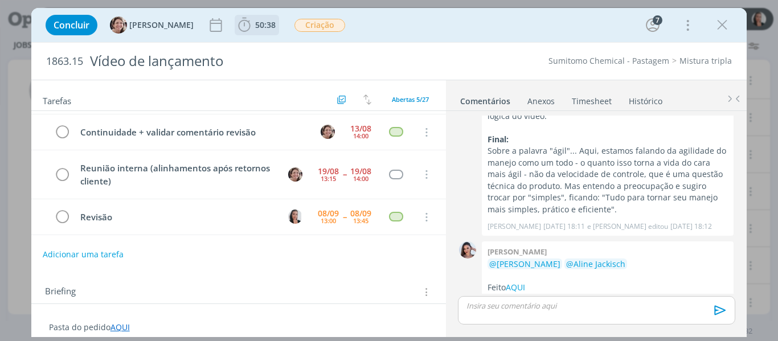
click at [236, 24] on icon "dialog" at bounding box center [244, 25] width 17 height 17
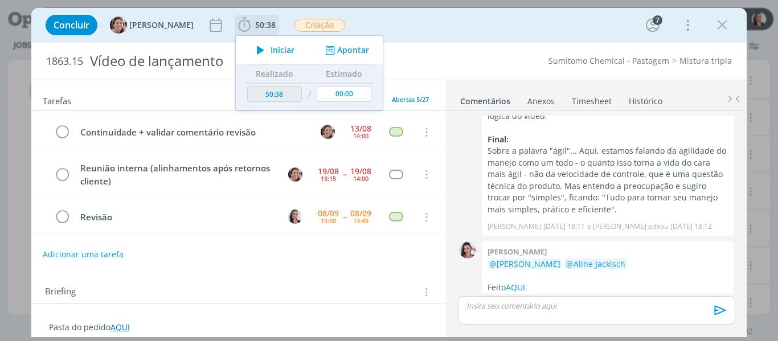
click at [271, 52] on span "Iniciar" at bounding box center [283, 50] width 24 height 8
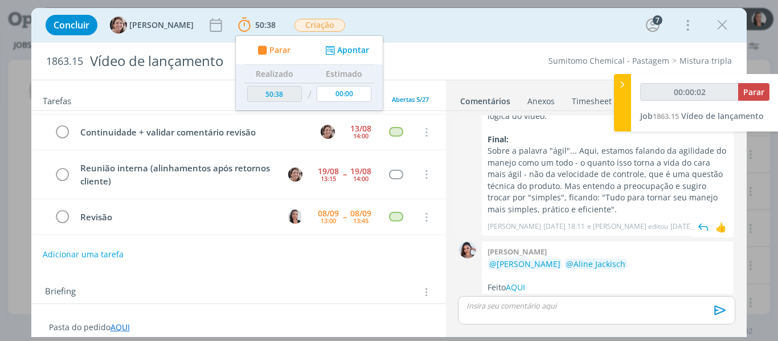
type input "00:00:03"
click at [624, 91] on div at bounding box center [622, 103] width 17 height 58
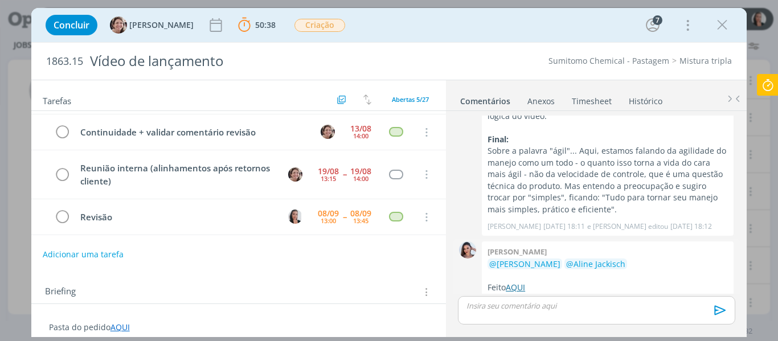
click at [519, 282] on link "AQUI" at bounding box center [515, 287] width 19 height 11
click at [529, 305] on p "dialog" at bounding box center [596, 306] width 259 height 10
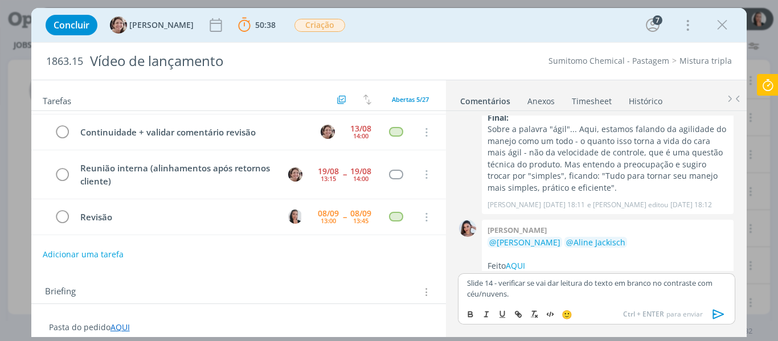
scroll to position [1158, 0]
click at [771, 87] on icon at bounding box center [768, 85] width 21 height 22
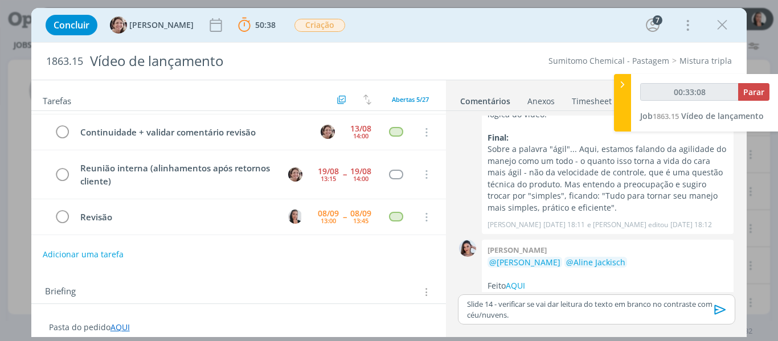
type input "00:33:09"
click at [752, 92] on span "Parar" at bounding box center [753, 92] width 21 height 11
type input "00:28:01"
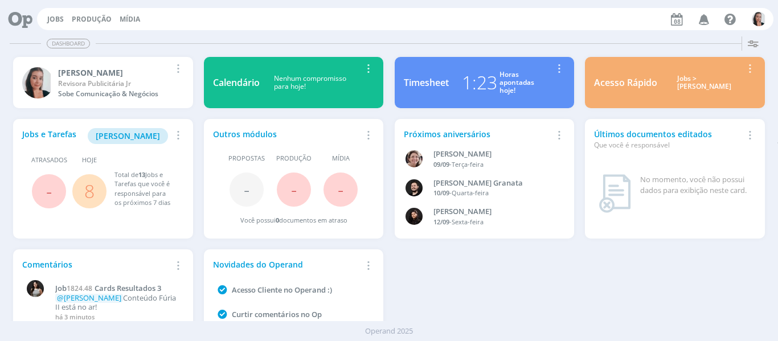
scroll to position [62, 0]
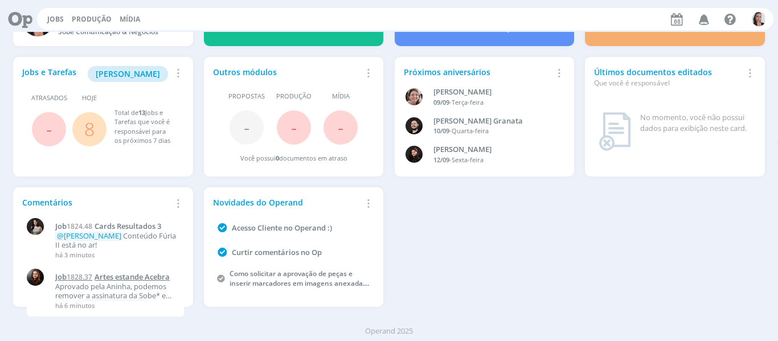
click at [154, 280] on span "Artes estande Acebra" at bounding box center [132, 277] width 75 height 10
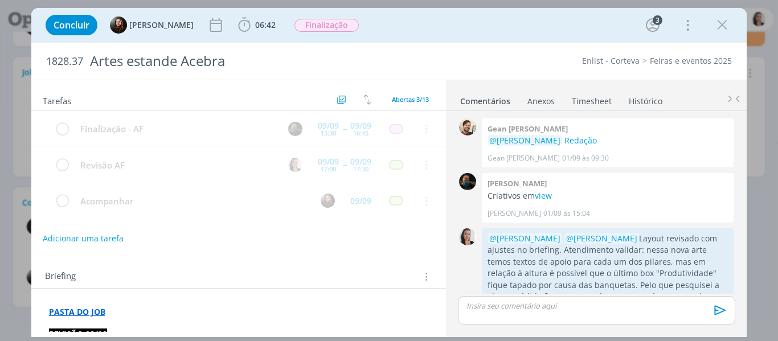
scroll to position [512, 0]
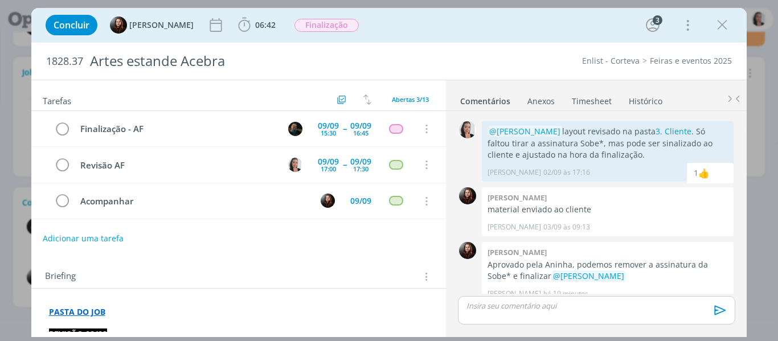
drag, startPoint x: 724, startPoint y: 29, endPoint x: 682, endPoint y: 7, distance: 47.4
click at [725, 28] on icon "dialog" at bounding box center [722, 25] width 17 height 17
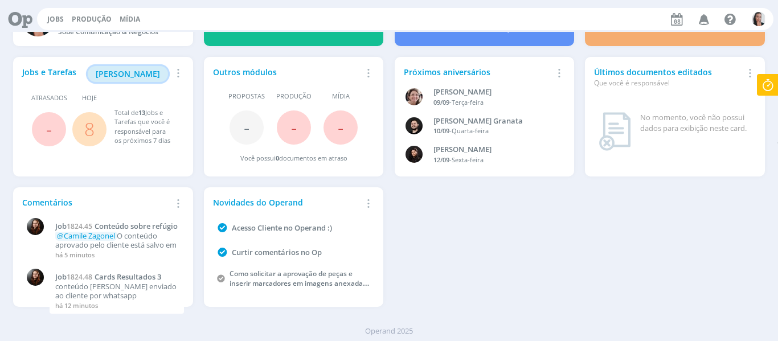
click at [150, 77] on span "Minha Pauta" at bounding box center [128, 73] width 64 height 11
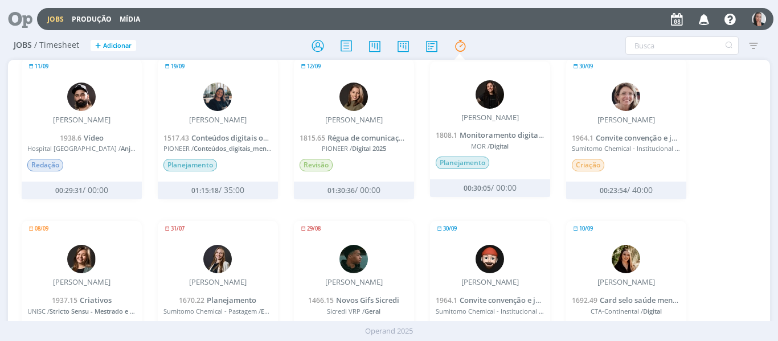
scroll to position [114, 0]
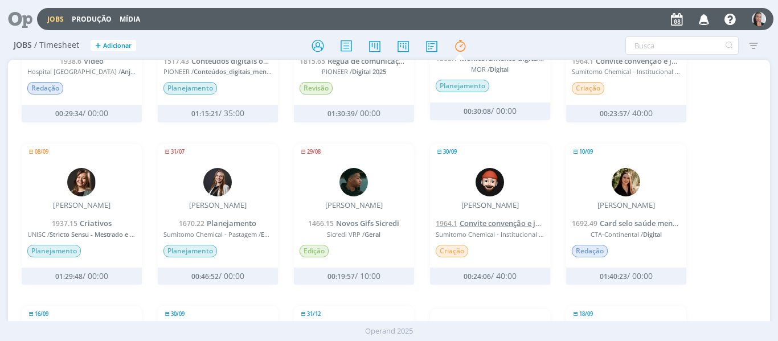
click at [494, 221] on span "Convite convenção e janta" at bounding box center [506, 223] width 92 height 10
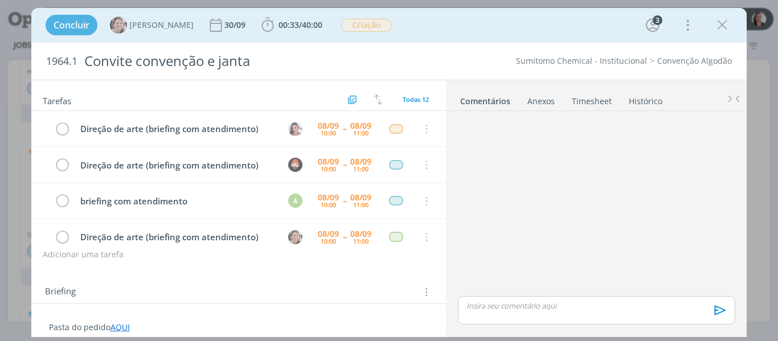
click at [724, 26] on icon "dialog" at bounding box center [722, 25] width 17 height 17
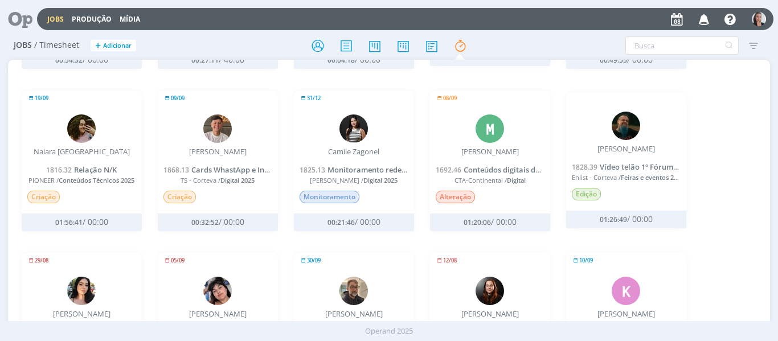
scroll to position [570, 0]
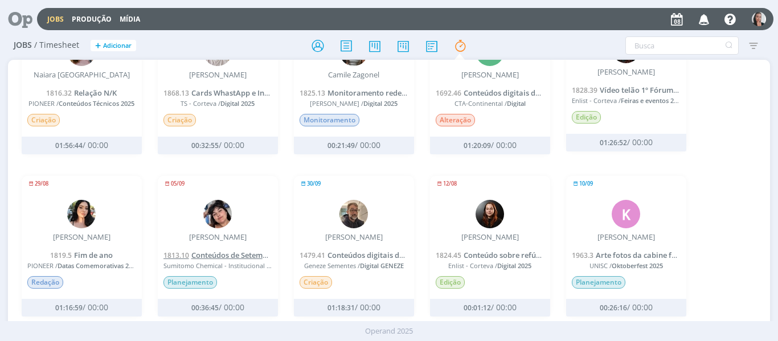
click at [204, 253] on span "Conteúdos de Setembro" at bounding box center [233, 255] width 84 height 10
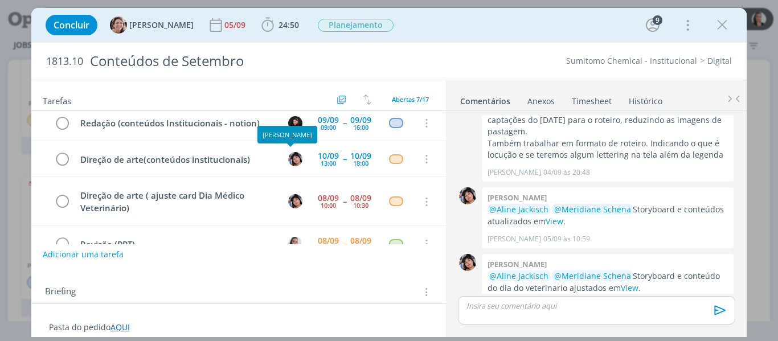
scroll to position [141, 0]
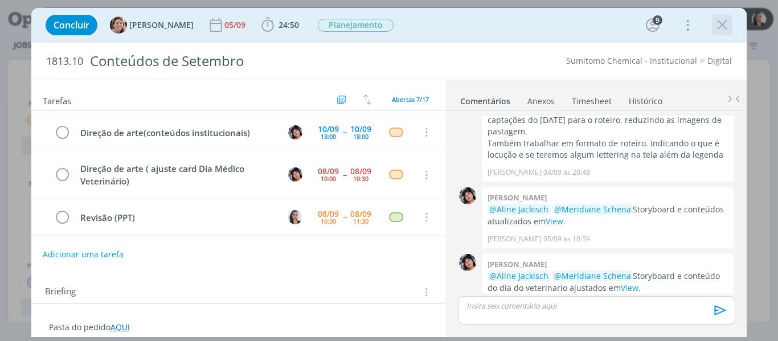
click at [725, 26] on icon "dialog" at bounding box center [722, 25] width 17 height 17
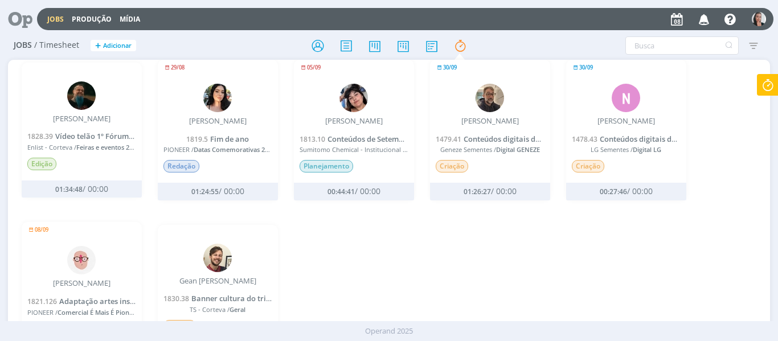
scroll to position [684, 0]
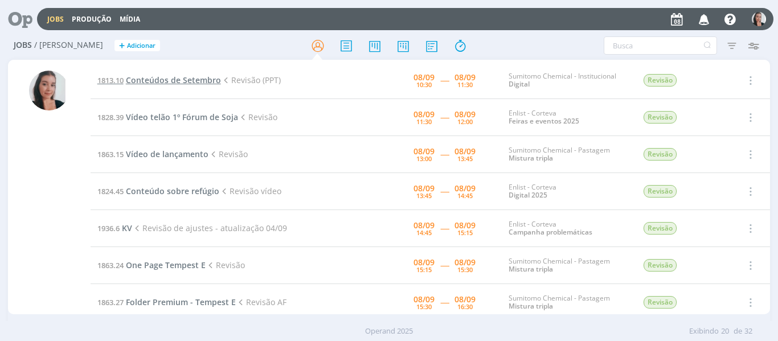
click at [182, 79] on span "Conteúdos de Setembro" at bounding box center [173, 80] width 95 height 11
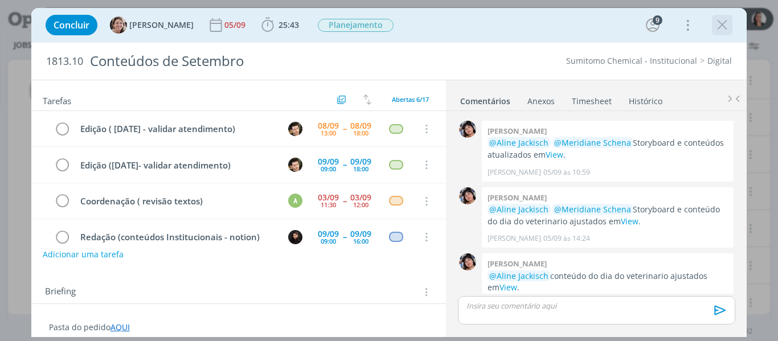
scroll to position [92, 0]
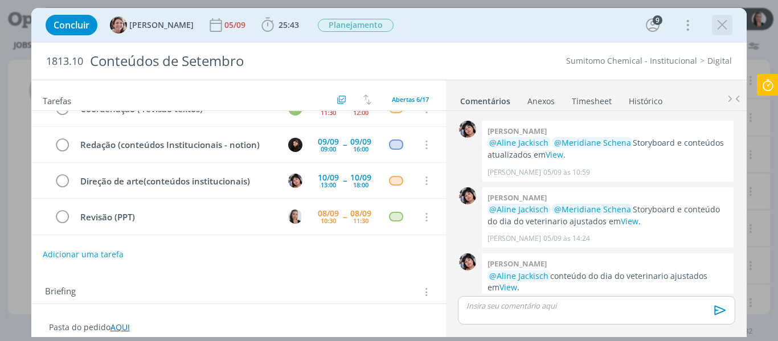
click at [722, 30] on icon "dialog" at bounding box center [722, 25] width 17 height 17
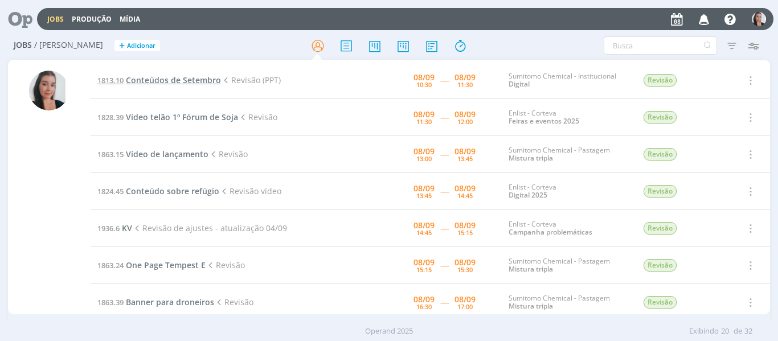
click at [180, 78] on span "Conteúdos de Setembro" at bounding box center [173, 80] width 95 height 11
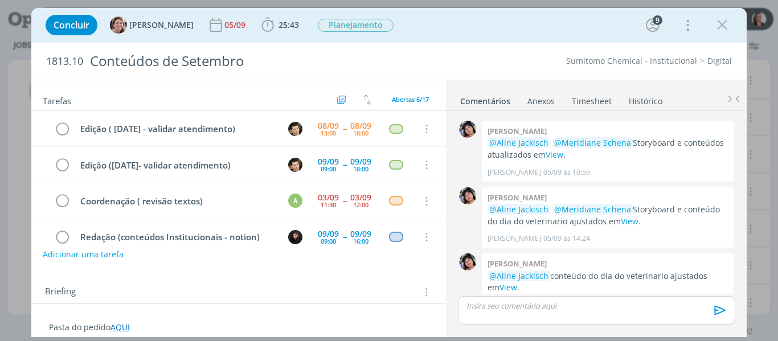
scroll to position [92, 0]
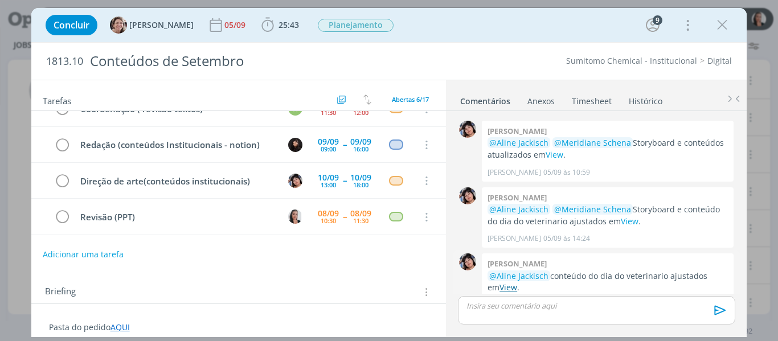
click at [517, 282] on link "View" at bounding box center [509, 287] width 18 height 11
click at [259, 28] on icon "dialog" at bounding box center [267, 25] width 17 height 17
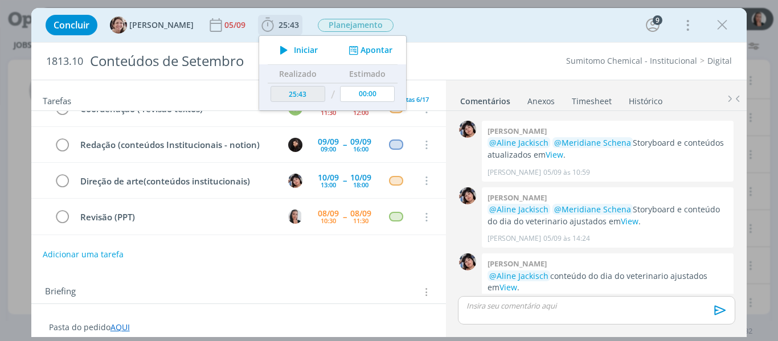
click at [274, 47] on icon "dialog" at bounding box center [284, 50] width 20 height 15
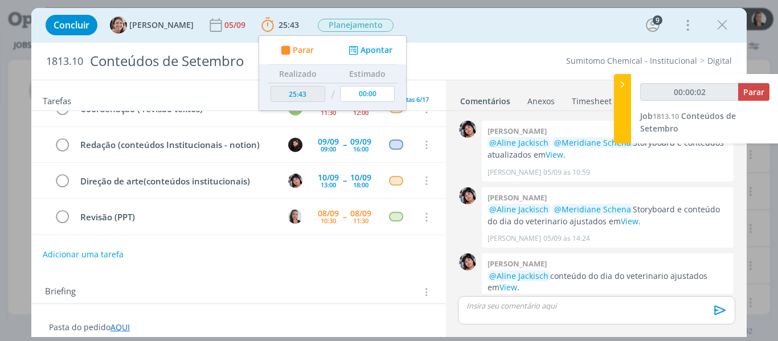
type input "00:00:04"
click at [621, 89] on icon at bounding box center [622, 85] width 11 height 12
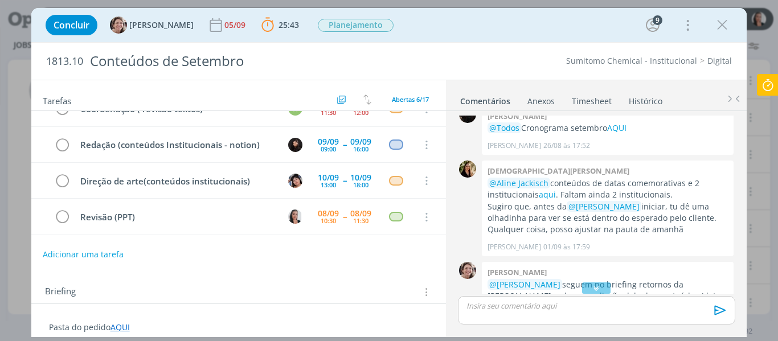
scroll to position [0, 0]
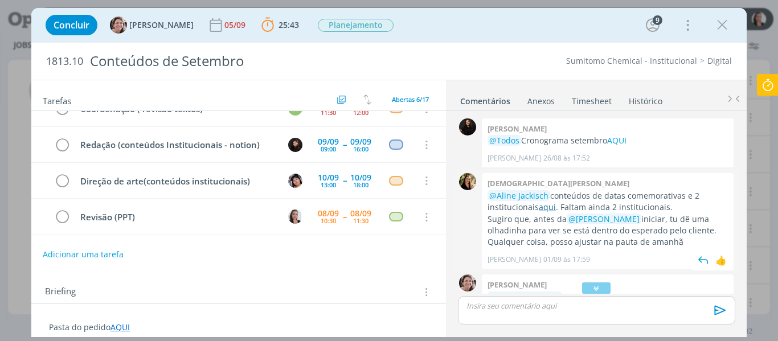
click at [539, 207] on link "aqui" at bounding box center [547, 207] width 17 height 11
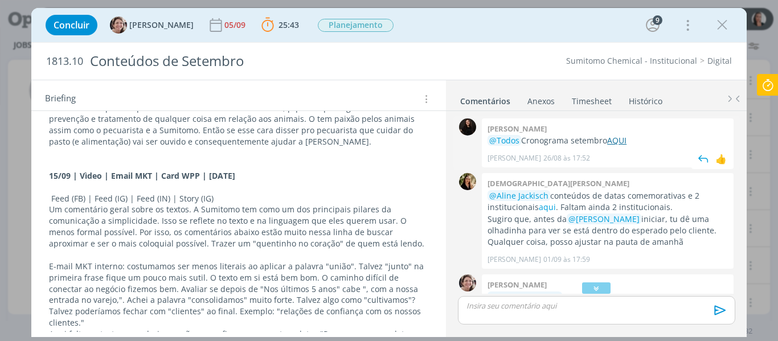
click at [618, 145] on link "AQUI" at bounding box center [616, 140] width 19 height 11
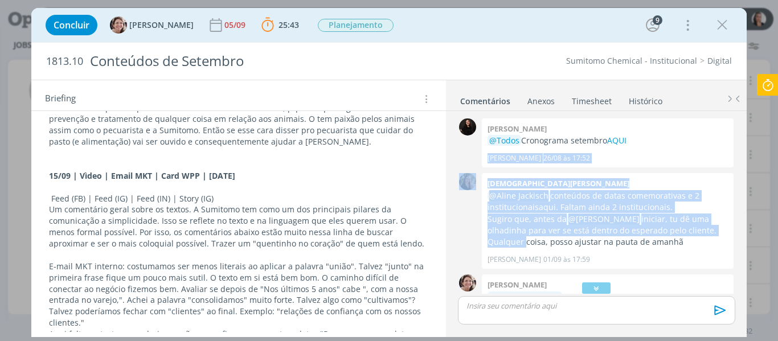
drag, startPoint x: 734, startPoint y: 137, endPoint x: 753, endPoint y: 222, distance: 86.9
click at [756, 229] on div "Concluir Aline Jackisch 05/09 25:43 Parar Apontar Data * 08/09/2025 Horas * 00:…" at bounding box center [389, 170] width 778 height 341
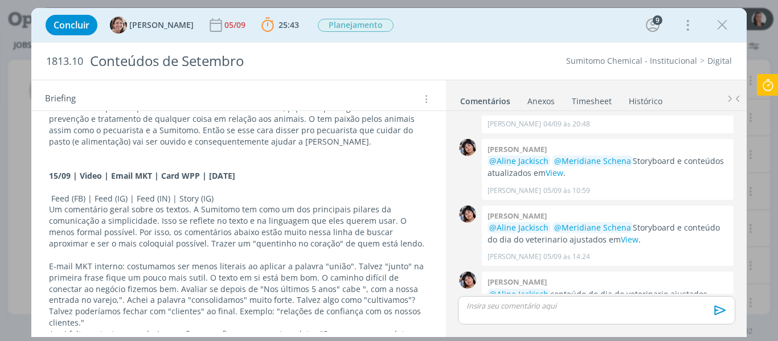
scroll to position [478, 0]
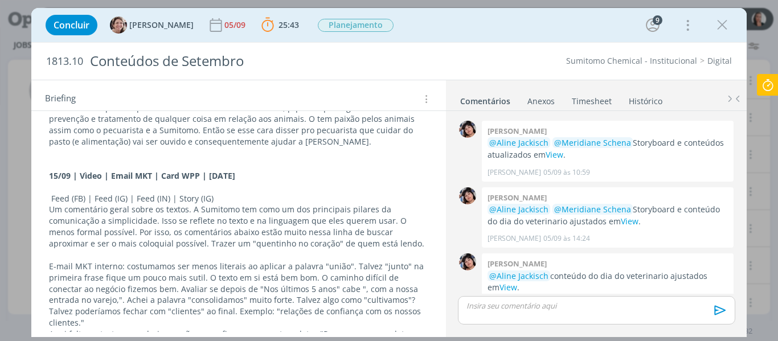
click at [345, 198] on p "Feed (FB) | Feed (IG) | Feed (IN) | Story (IG)" at bounding box center [239, 198] width 380 height 11
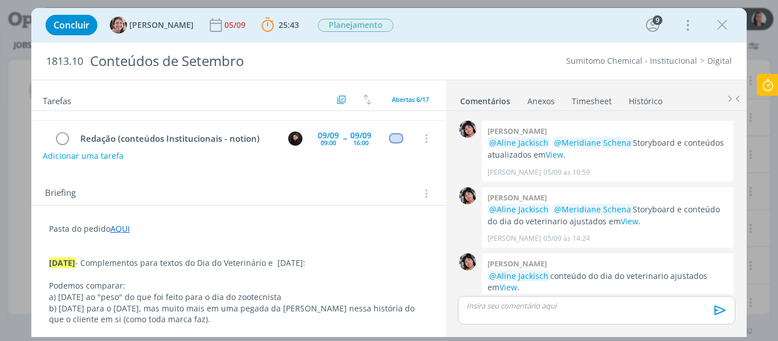
scroll to position [114, 0]
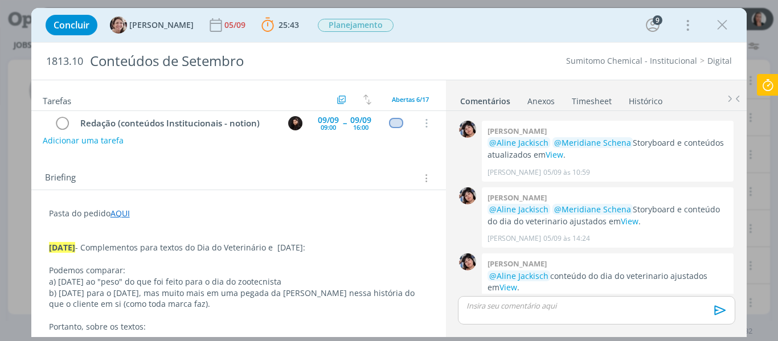
click at [185, 218] on p "Pasta do pedido AQUI" at bounding box center [239, 213] width 380 height 11
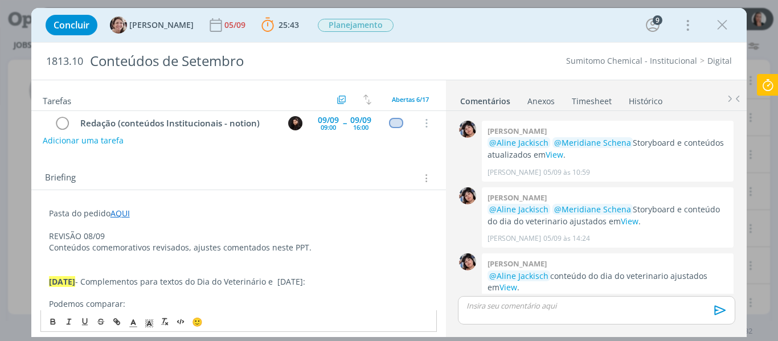
click at [88, 232] on p "REVISÃO 08/09" at bounding box center [239, 236] width 380 height 11
click at [150, 324] on polyline "dialog" at bounding box center [149, 323] width 4 height 5
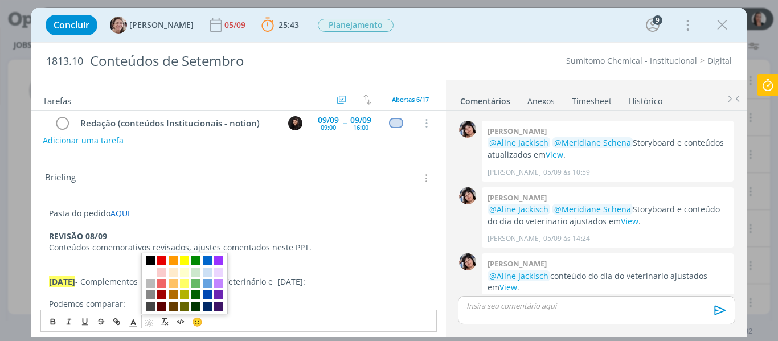
click at [149, 261] on span "dialog" at bounding box center [150, 260] width 9 height 9
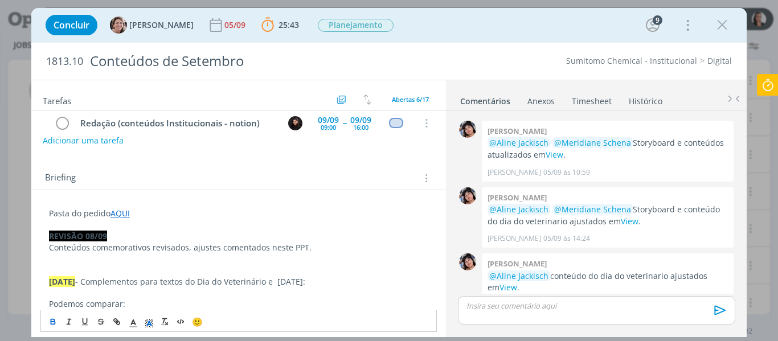
click at [134, 314] on div "🙂" at bounding box center [239, 320] width 396 height 21
click at [89, 239] on strong "REVISÃO 08/09" at bounding box center [78, 236] width 58 height 11
click at [132, 325] on icon "dialog" at bounding box center [133, 323] width 10 height 10
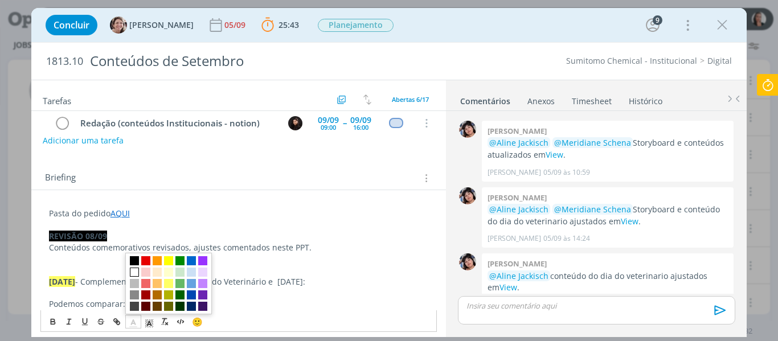
click at [137, 271] on span "dialog" at bounding box center [134, 272] width 9 height 9
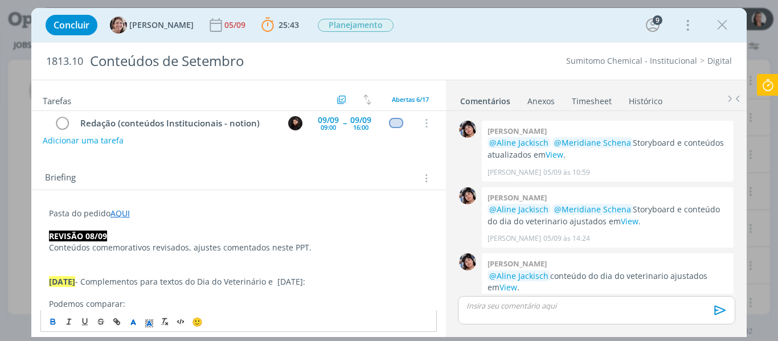
click at [144, 271] on p "dialog" at bounding box center [239, 270] width 380 height 11
click at [562, 302] on p "dialog" at bounding box center [596, 306] width 259 height 10
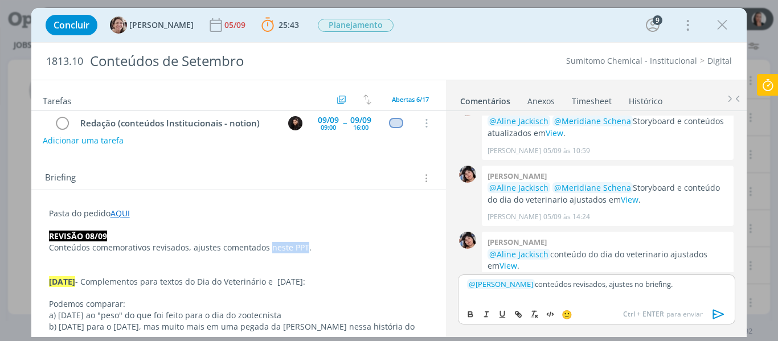
drag, startPoint x: 268, startPoint y: 248, endPoint x: 302, endPoint y: 248, distance: 34.7
click at [302, 248] on p "Conteúdos comemorativos revisados, ajustes comentados neste PPT." at bounding box center [239, 247] width 380 height 11
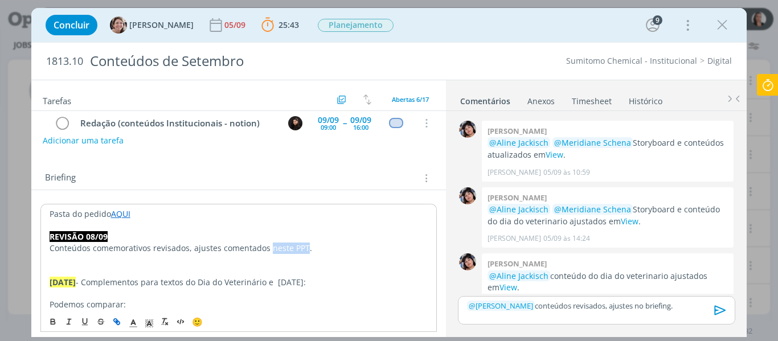
click at [118, 322] on icon "dialog" at bounding box center [117, 322] width 3 height 3
paste input "https://sobeae.sharepoint.com/:p:/s/SOBEAE/ERw3tOOSyk1Dm910KVxf5NgB8LwPhCKFcaDc…"
type input "https://sobeae.sharepoint.com/:p:/s/SOBEAE/ERw3tOOSyk1Dm910KVxf5NgB8LwPhCKFcaDc…"
click at [354, 265] on link "dialog" at bounding box center [341, 269] width 32 height 11
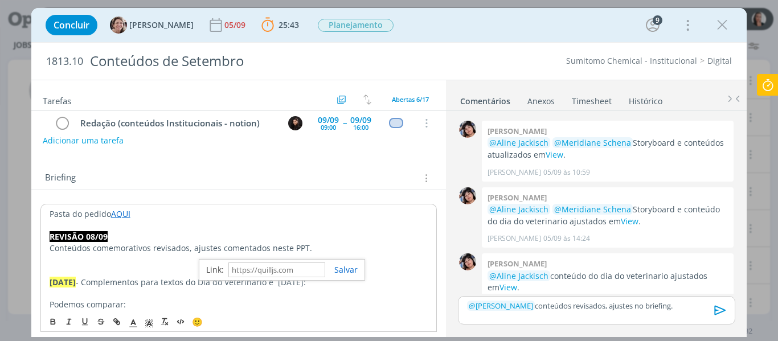
scroll to position [0, 0]
click at [351, 248] on p "Conteúdos comemorativos revisados, ajustes comentados neste PPT ." at bounding box center [239, 248] width 379 height 11
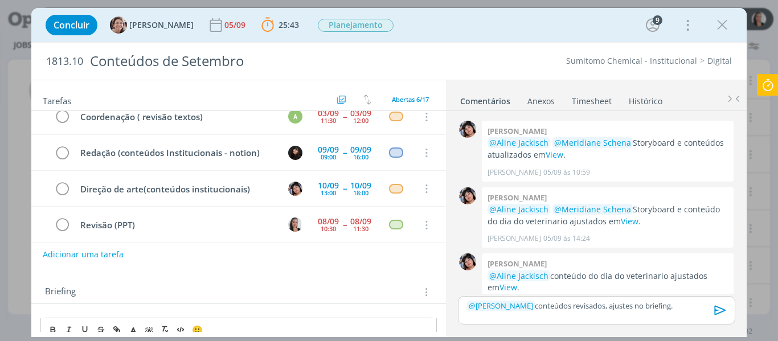
scroll to position [92, 0]
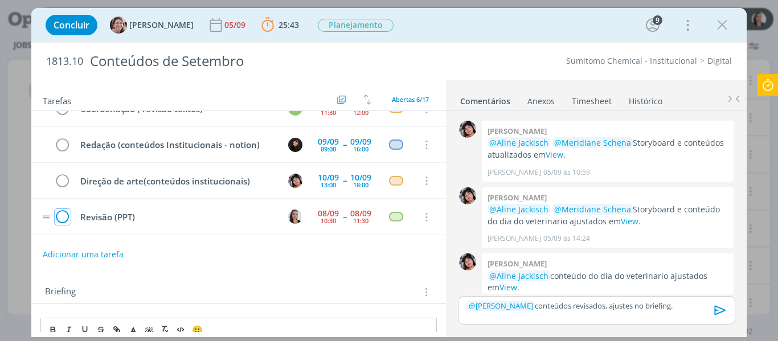
click at [64, 213] on icon "dialog" at bounding box center [63, 217] width 16 height 17
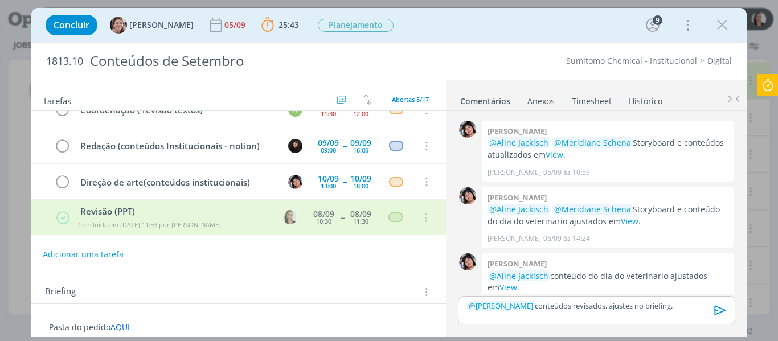
scroll to position [91, 0]
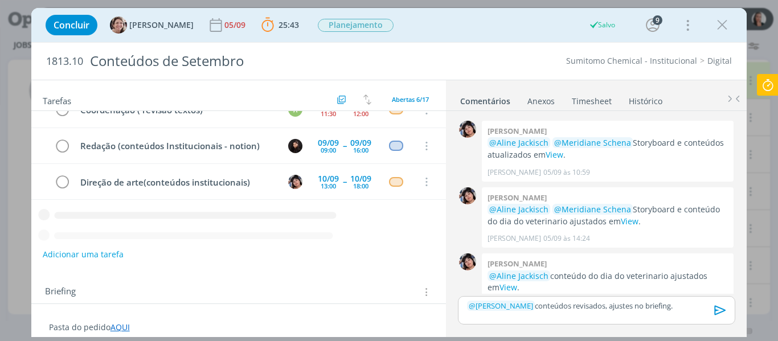
click at [719, 311] on icon "dialog" at bounding box center [720, 310] width 17 height 17
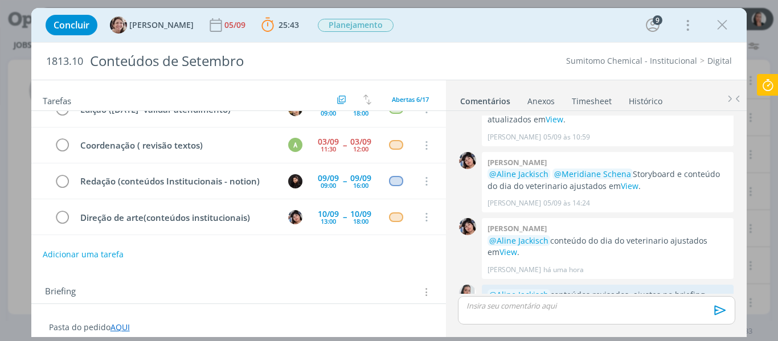
scroll to position [521, 0]
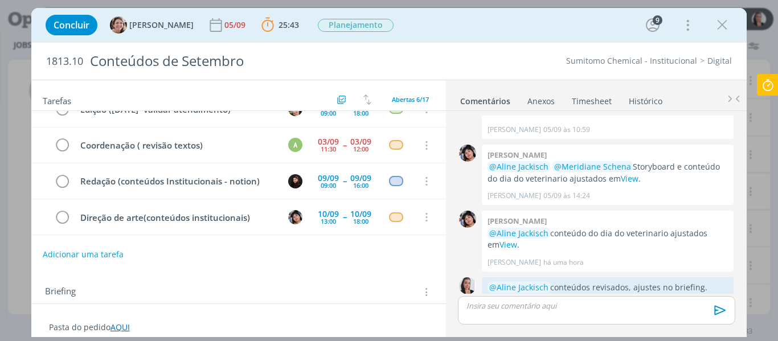
click at [771, 79] on icon at bounding box center [768, 85] width 21 height 22
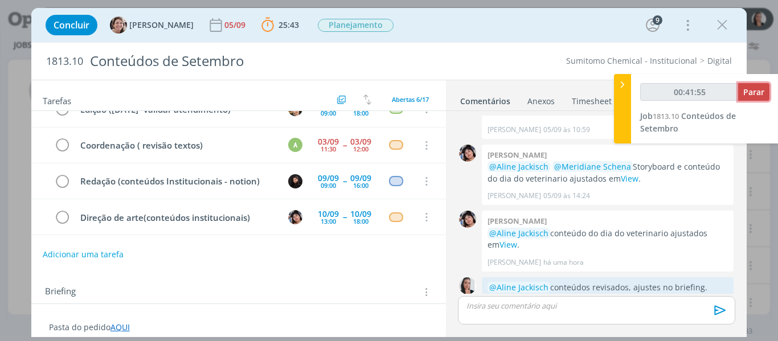
type input "00:41:56"
click at [752, 97] on span "Parar" at bounding box center [753, 92] width 21 height 11
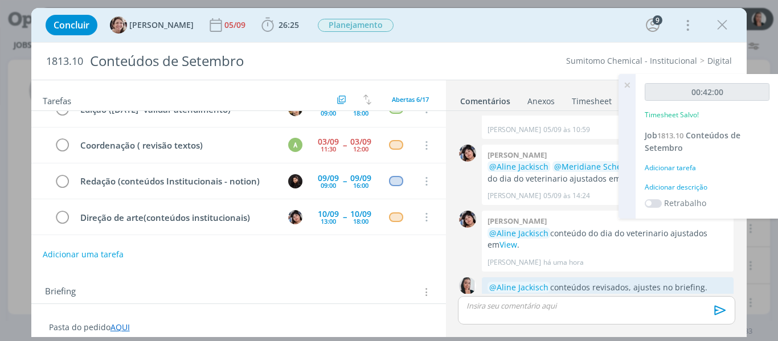
click at [691, 185] on div "Adicionar descrição" at bounding box center [707, 187] width 125 height 10
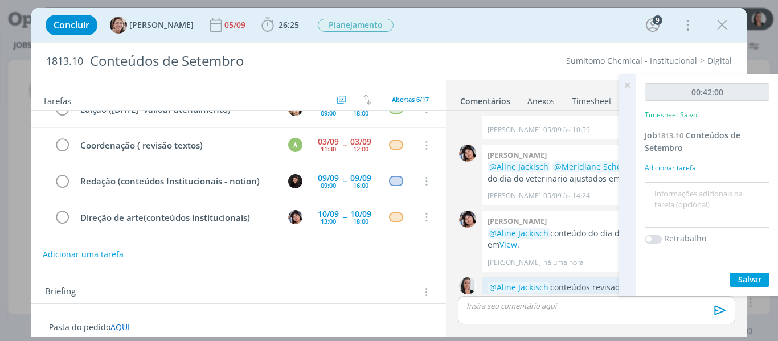
click at [694, 195] on textarea at bounding box center [707, 205] width 119 height 40
type textarea "revisão conteúdos comemorativos"
click at [758, 287] on div "00:42:00 Timesheet Salvo! Job 1813.10 Conteúdos de Setembro Adicionar tarefa re…" at bounding box center [707, 185] width 143 height 222
click at [752, 281] on span "Salvar" at bounding box center [749, 279] width 23 height 11
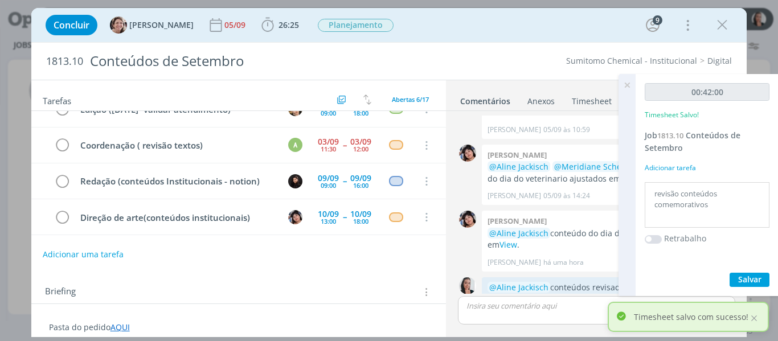
click at [627, 88] on icon at bounding box center [627, 85] width 21 height 22
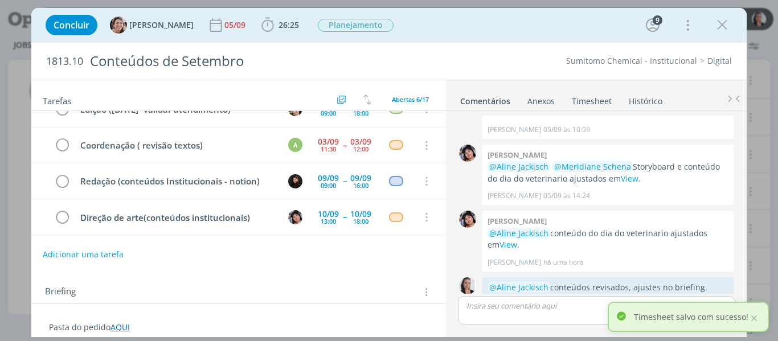
click at [719, 30] on icon "dialog" at bounding box center [722, 25] width 17 height 17
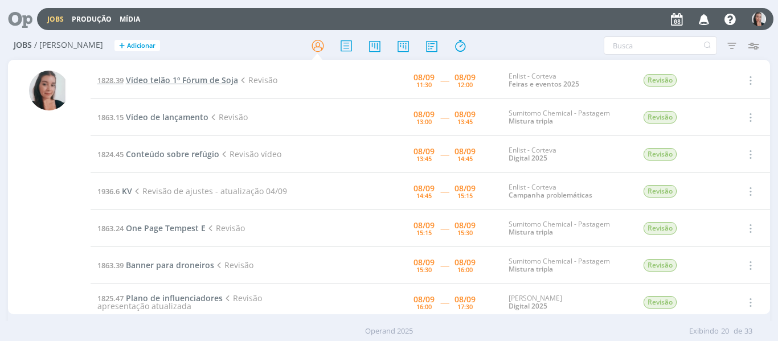
click at [149, 76] on span "Vídeo telão 1º Fórum de Soja" at bounding box center [182, 80] width 112 height 11
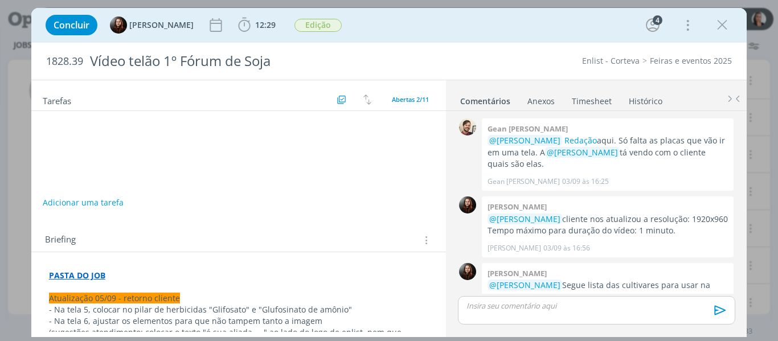
scroll to position [895, 0]
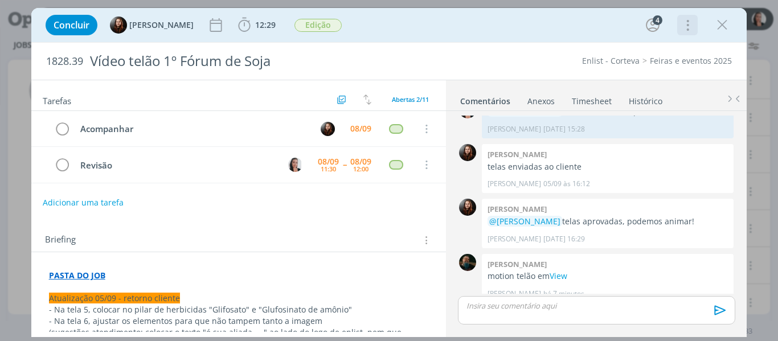
click at [689, 21] on icon "dialog" at bounding box center [687, 25] width 16 height 18
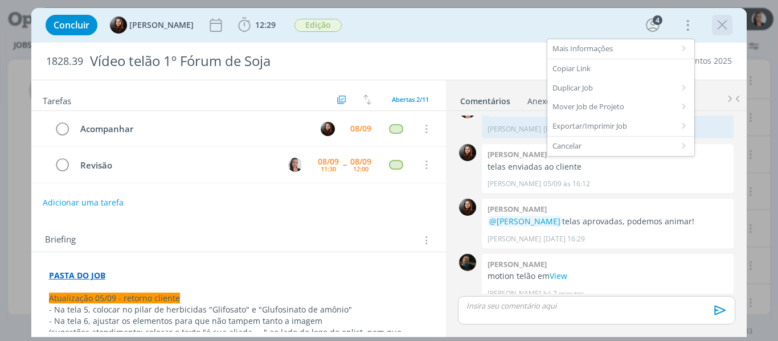
click at [726, 20] on icon "dialog" at bounding box center [722, 25] width 17 height 17
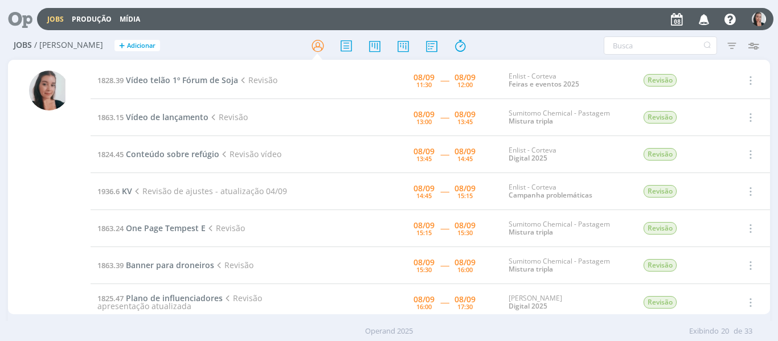
click at [19, 15] on icon at bounding box center [16, 19] width 23 height 22
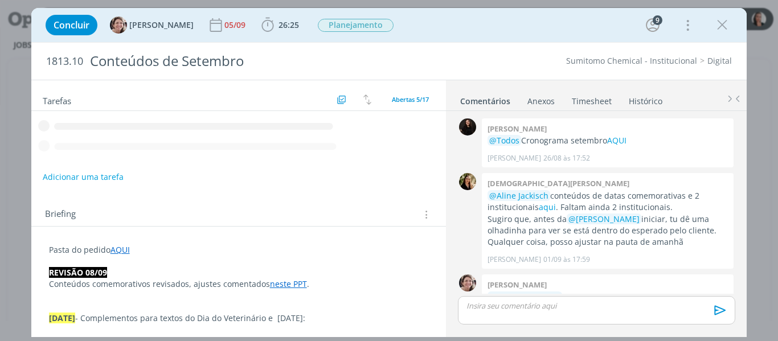
scroll to position [521, 0]
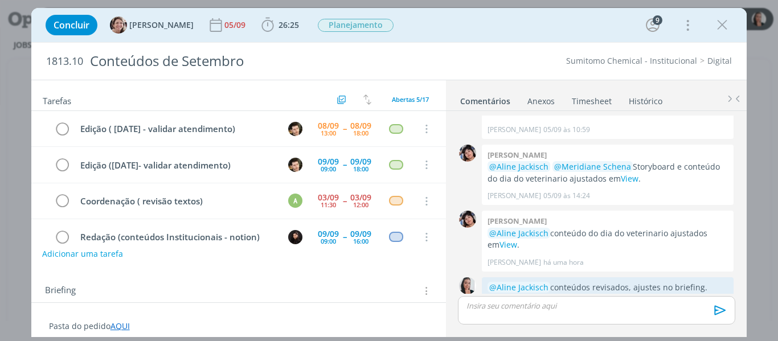
click at [107, 256] on button "Adicionar uma tarefa" at bounding box center [82, 253] width 81 height 19
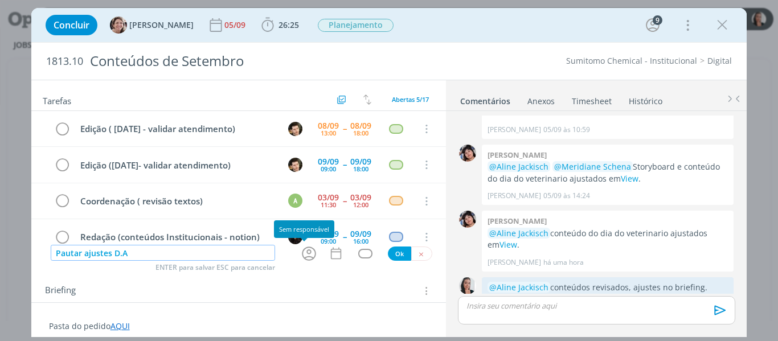
click at [300, 261] on icon "dialog" at bounding box center [309, 254] width 18 height 18
type input "Pautar ajustes D.A"
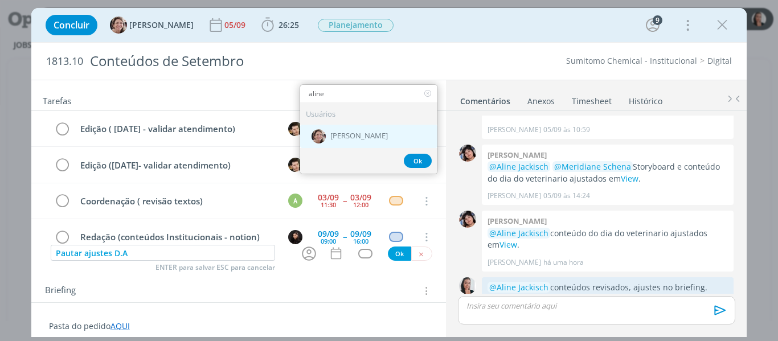
type input "aline"
click at [334, 138] on span "[PERSON_NAME]" at bounding box center [359, 136] width 58 height 9
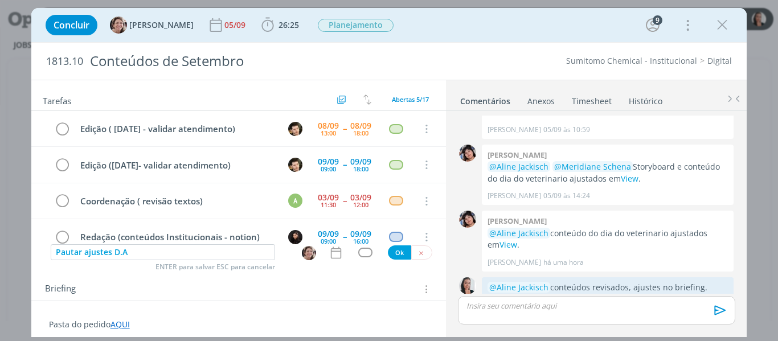
click at [332, 261] on div "Pautar ajustes D.A ENTER para salvar ESC para cancelar Ok" at bounding box center [238, 252] width 415 height 17
click at [335, 255] on icon "dialog" at bounding box center [336, 253] width 15 height 15
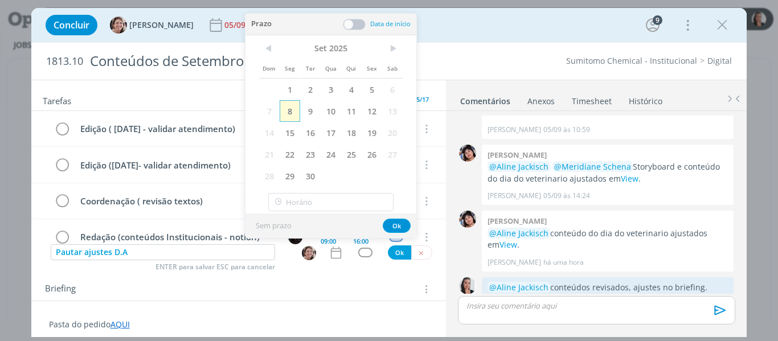
click at [289, 107] on span "8" at bounding box center [290, 111] width 21 height 22
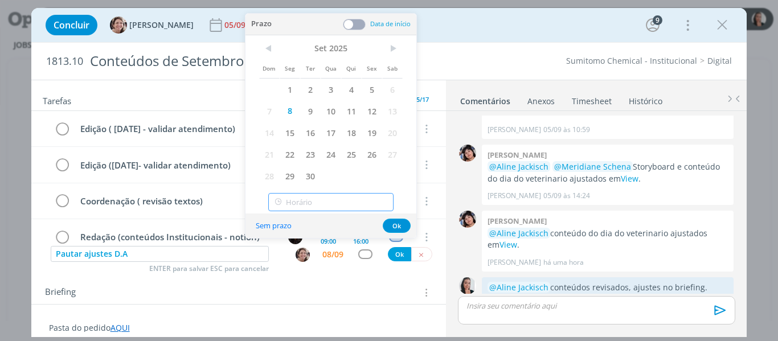
type input "12:00"
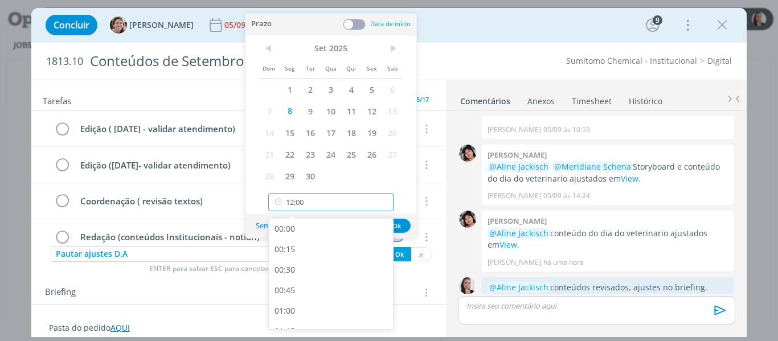
click at [316, 201] on input "12:00" at bounding box center [330, 202] width 125 height 18
click at [283, 315] on div "12:00" at bounding box center [333, 315] width 128 height 21
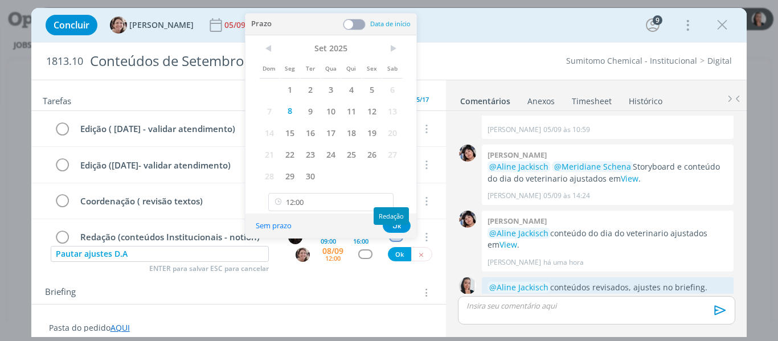
click at [399, 222] on div "Redação" at bounding box center [391, 216] width 35 height 18
click at [394, 227] on button "Ok" at bounding box center [397, 226] width 28 height 14
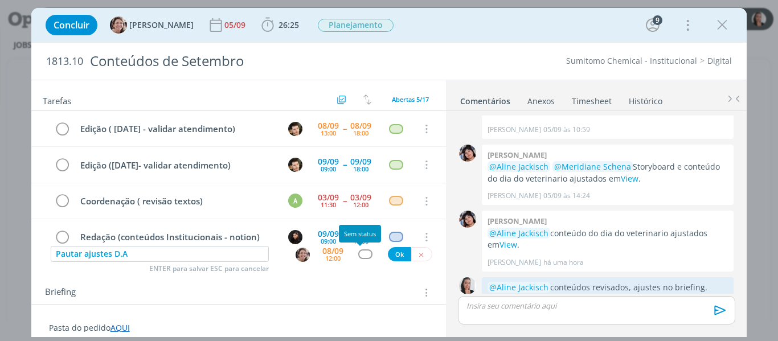
click at [361, 256] on div "dialog" at bounding box center [365, 255] width 14 height 10
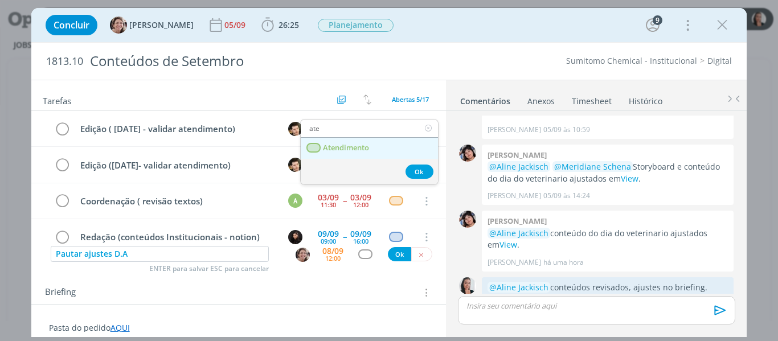
type input "ate"
click at [374, 148] on link "Atendimento" at bounding box center [369, 148] width 137 height 21
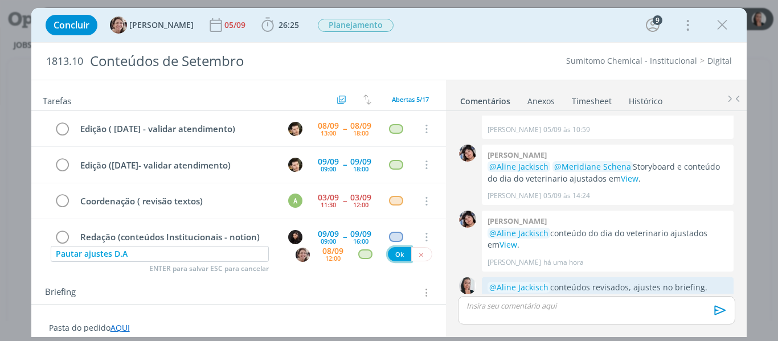
click at [397, 255] on button "Ok" at bounding box center [399, 254] width 23 height 14
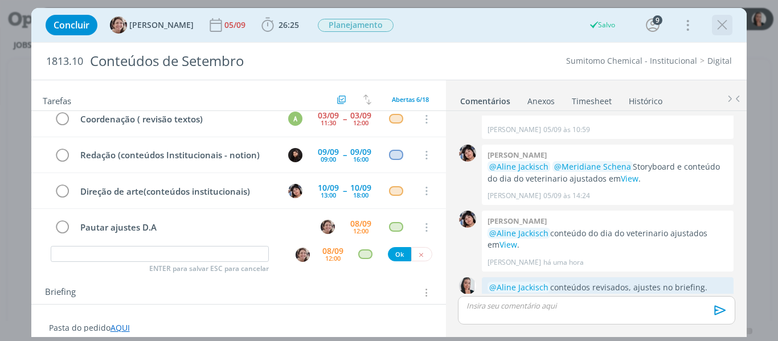
click at [724, 23] on icon "dialog" at bounding box center [722, 25] width 17 height 17
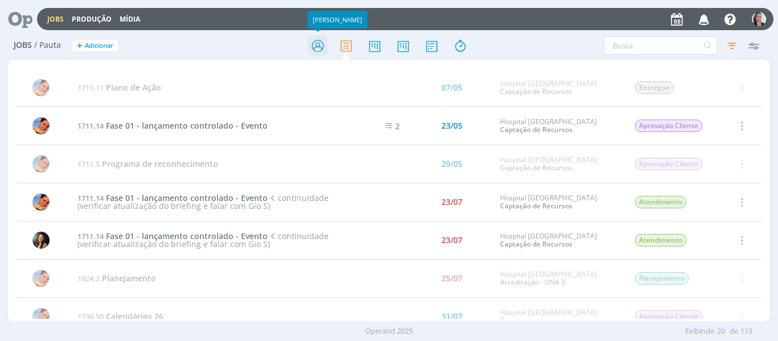
click at [318, 42] on icon at bounding box center [318, 46] width 21 height 22
